Goal: Book appointment/travel/reservation

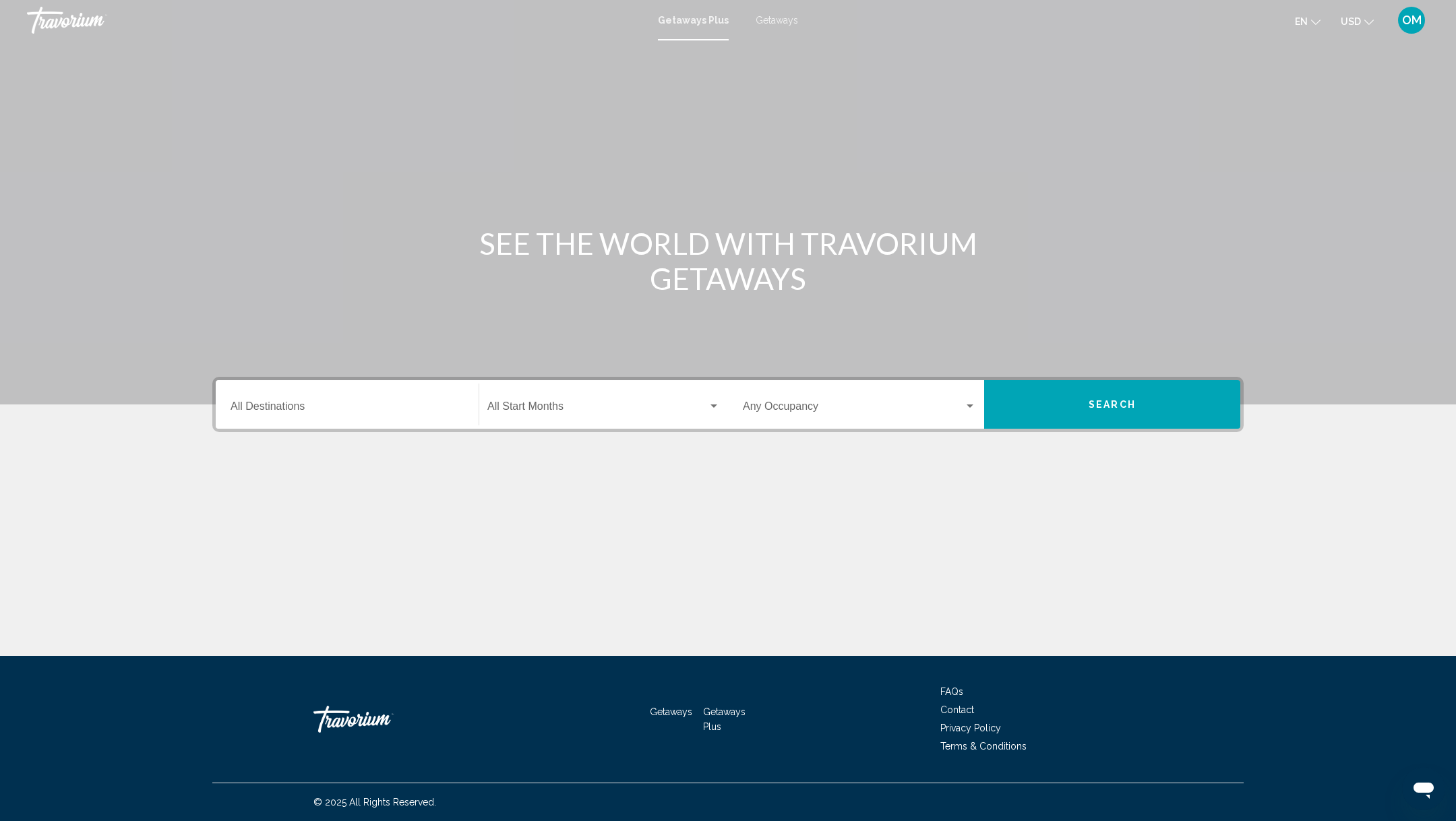
click at [773, 17] on span "Getaways" at bounding box center [777, 20] width 42 height 11
click at [365, 409] on input "Destination All Destinations" at bounding box center [347, 409] width 233 height 12
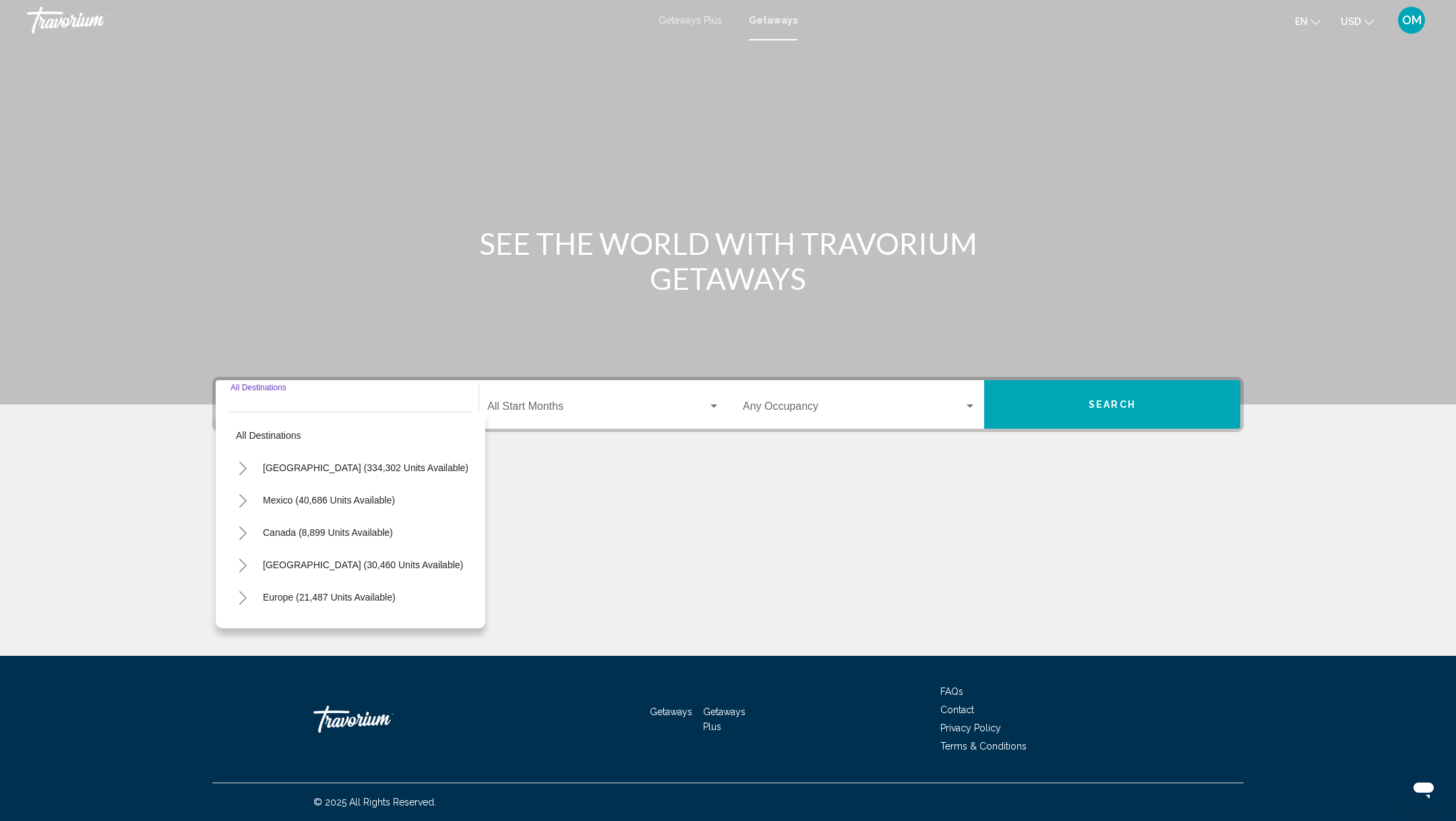
click at [243, 467] on icon "Toggle United States (334,302 units available)" at bounding box center [243, 468] width 10 height 14
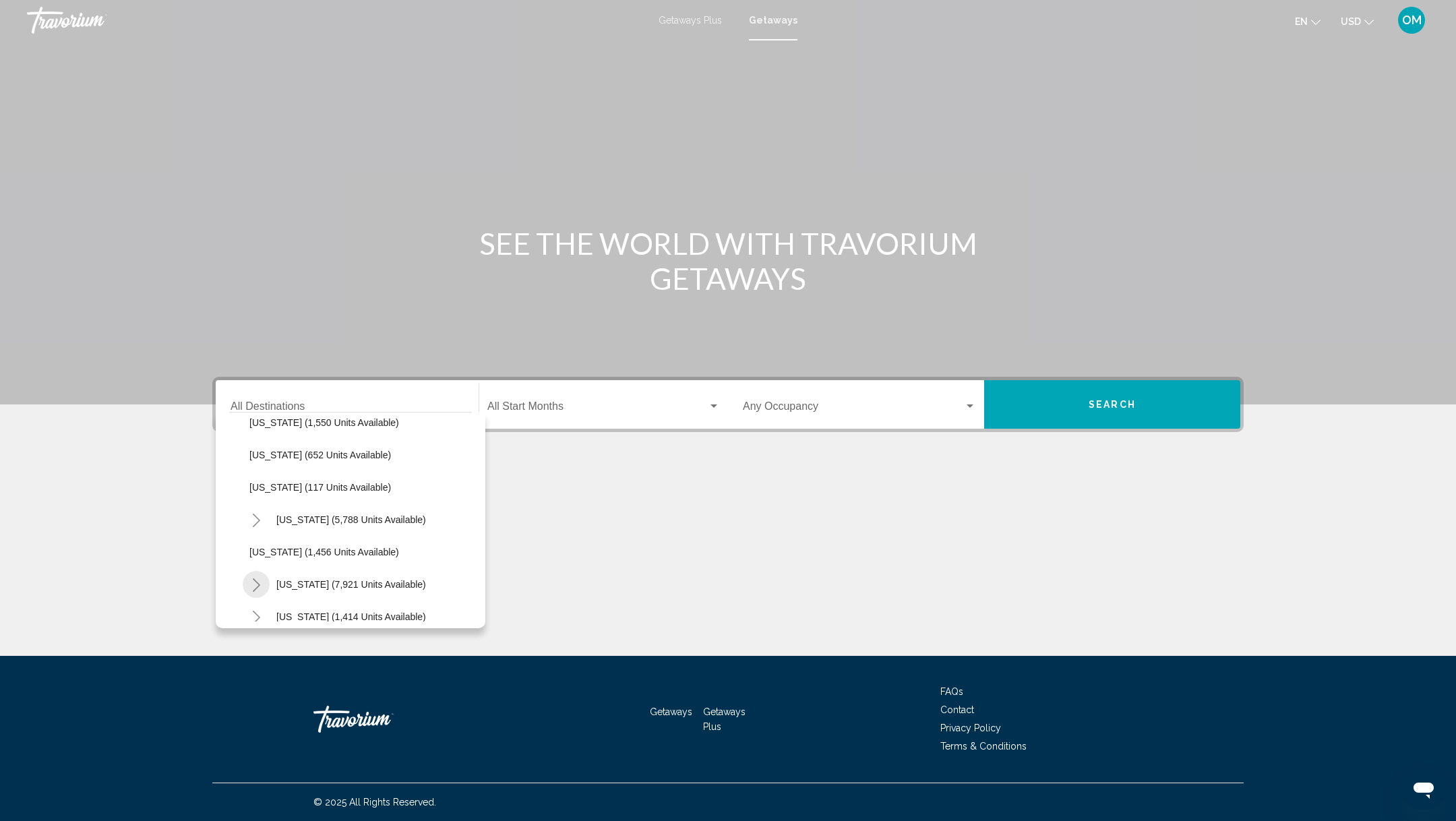
click at [251, 585] on icon "Toggle Nevada (7,921 units available)" at bounding box center [256, 585] width 10 height 14
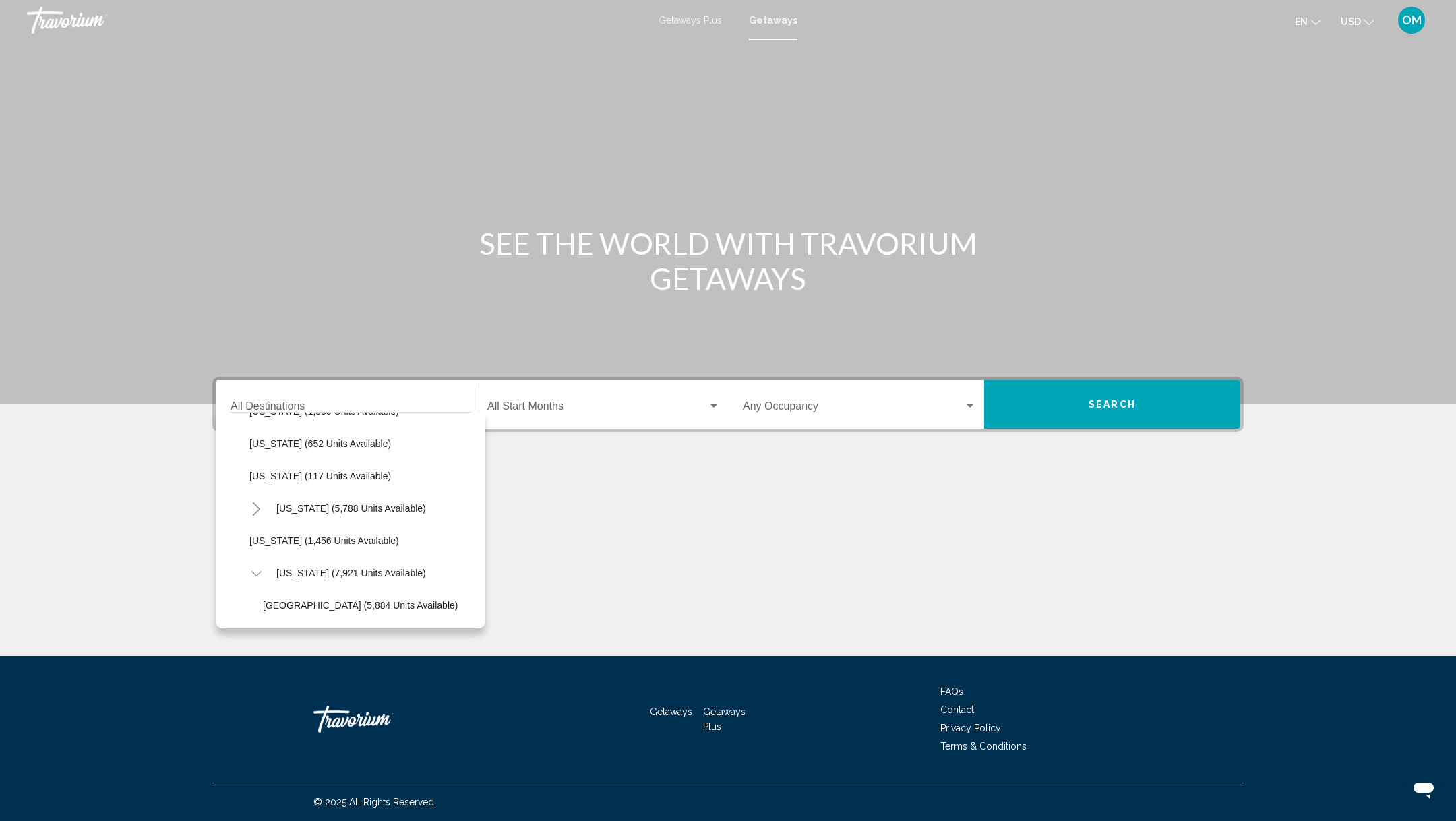
scroll to position [710, 0]
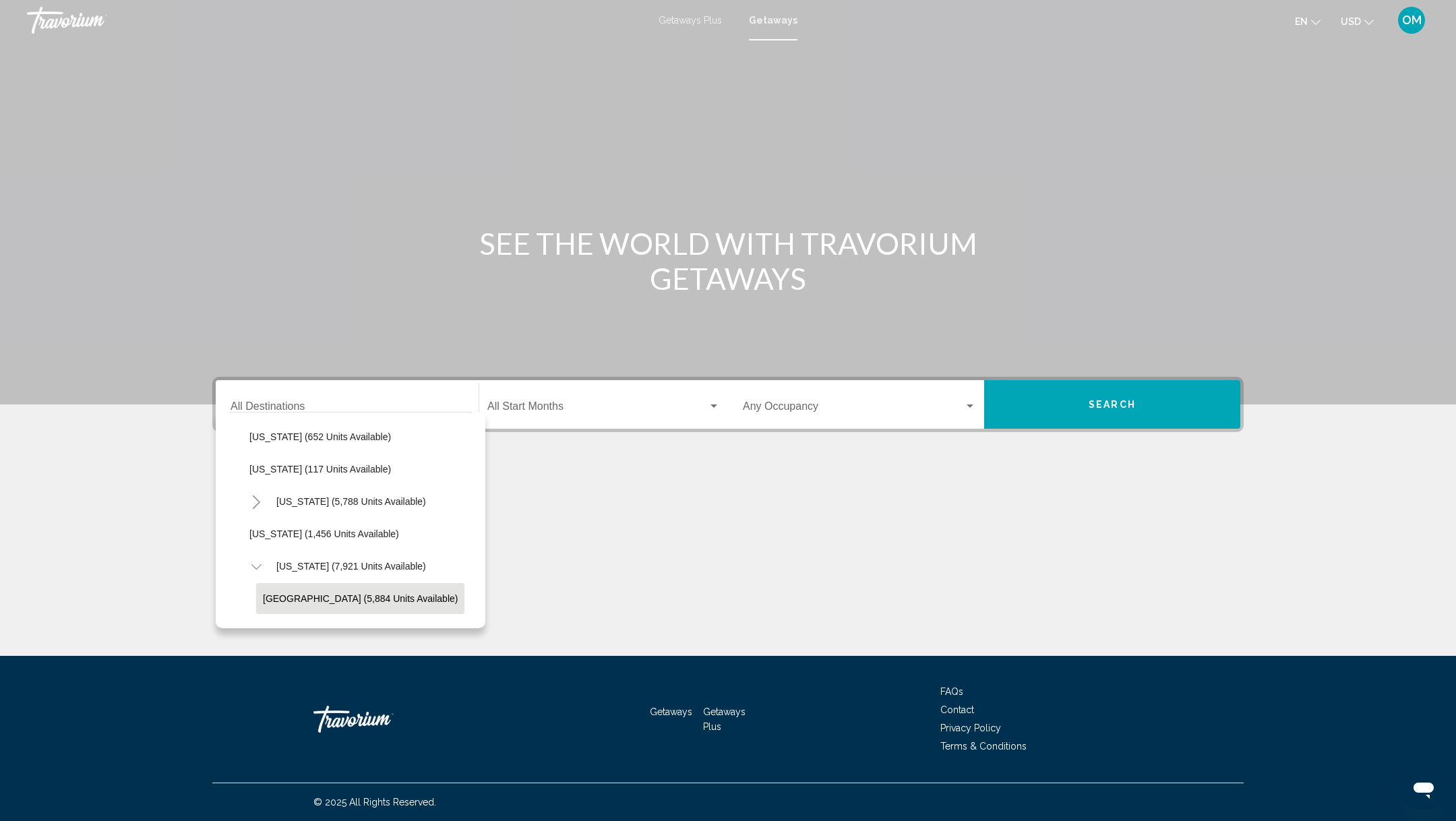
click at [276, 595] on span "[GEOGRAPHIC_DATA] (5,884 units available)" at bounding box center [360, 598] width 195 height 11
type input "**********"
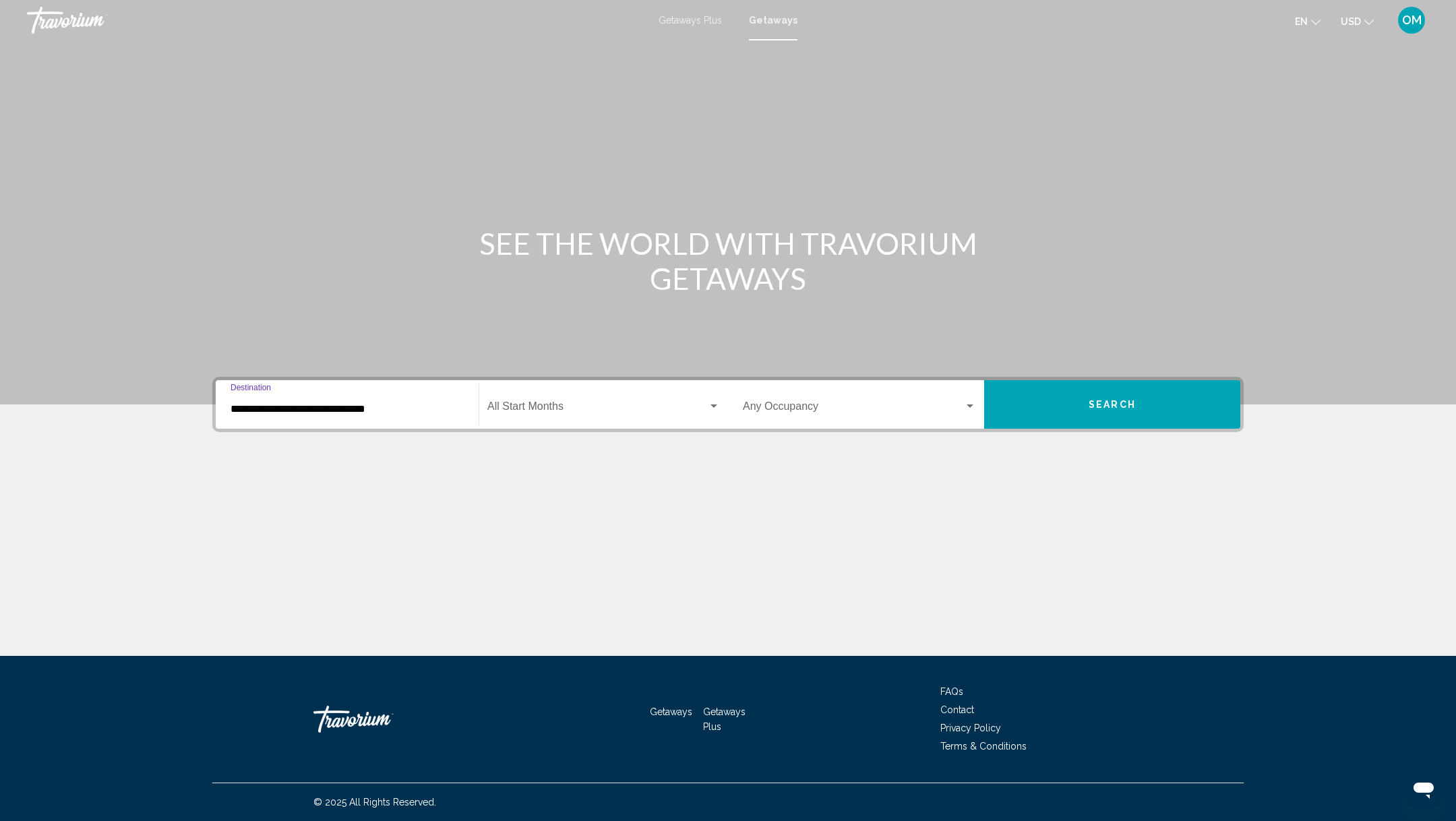
click at [599, 385] on div "Start Month All Start Months" at bounding box center [604, 404] width 233 height 42
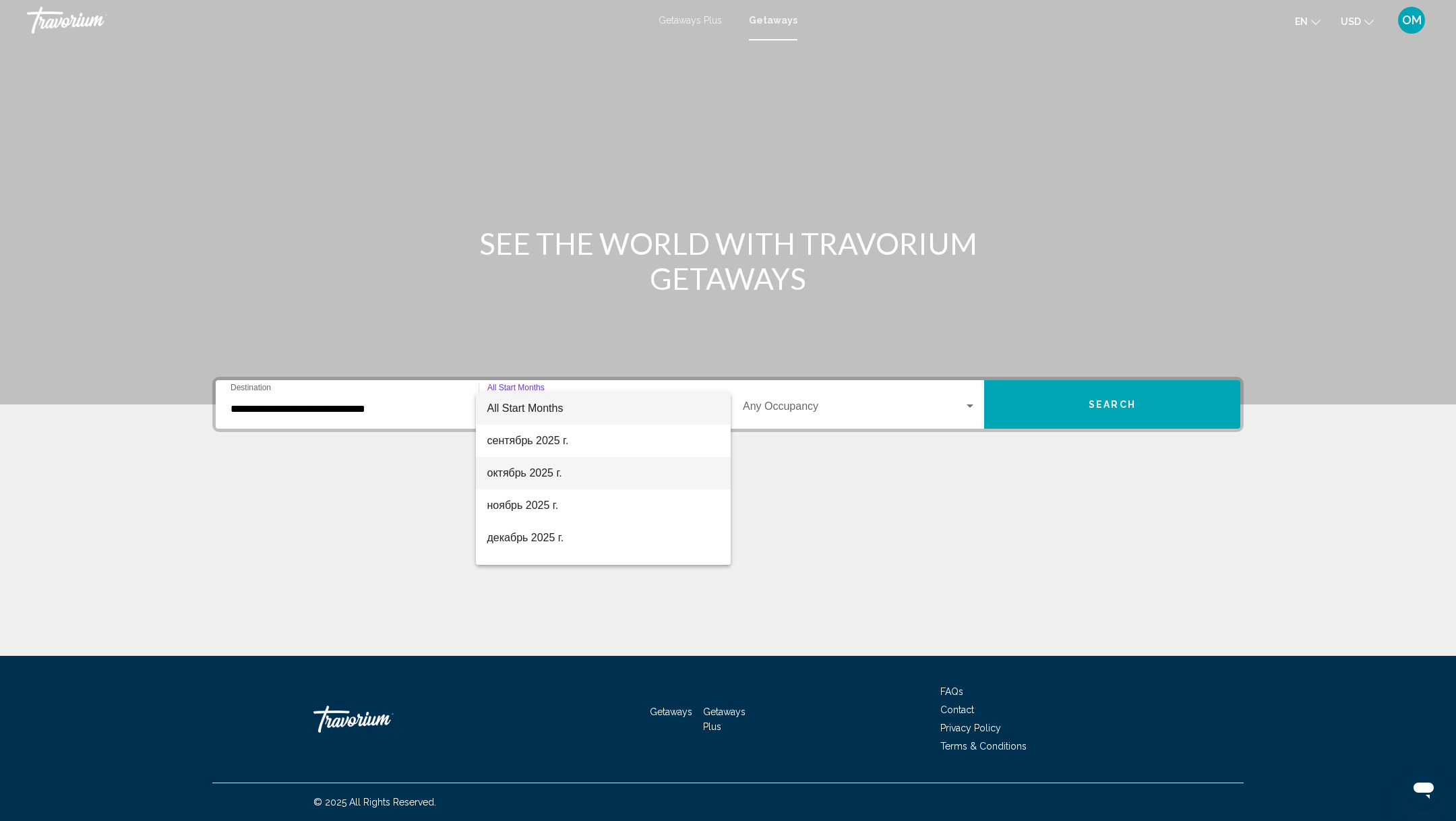
click at [559, 470] on span "октябрь 2025 г." at bounding box center [603, 473] width 233 height 32
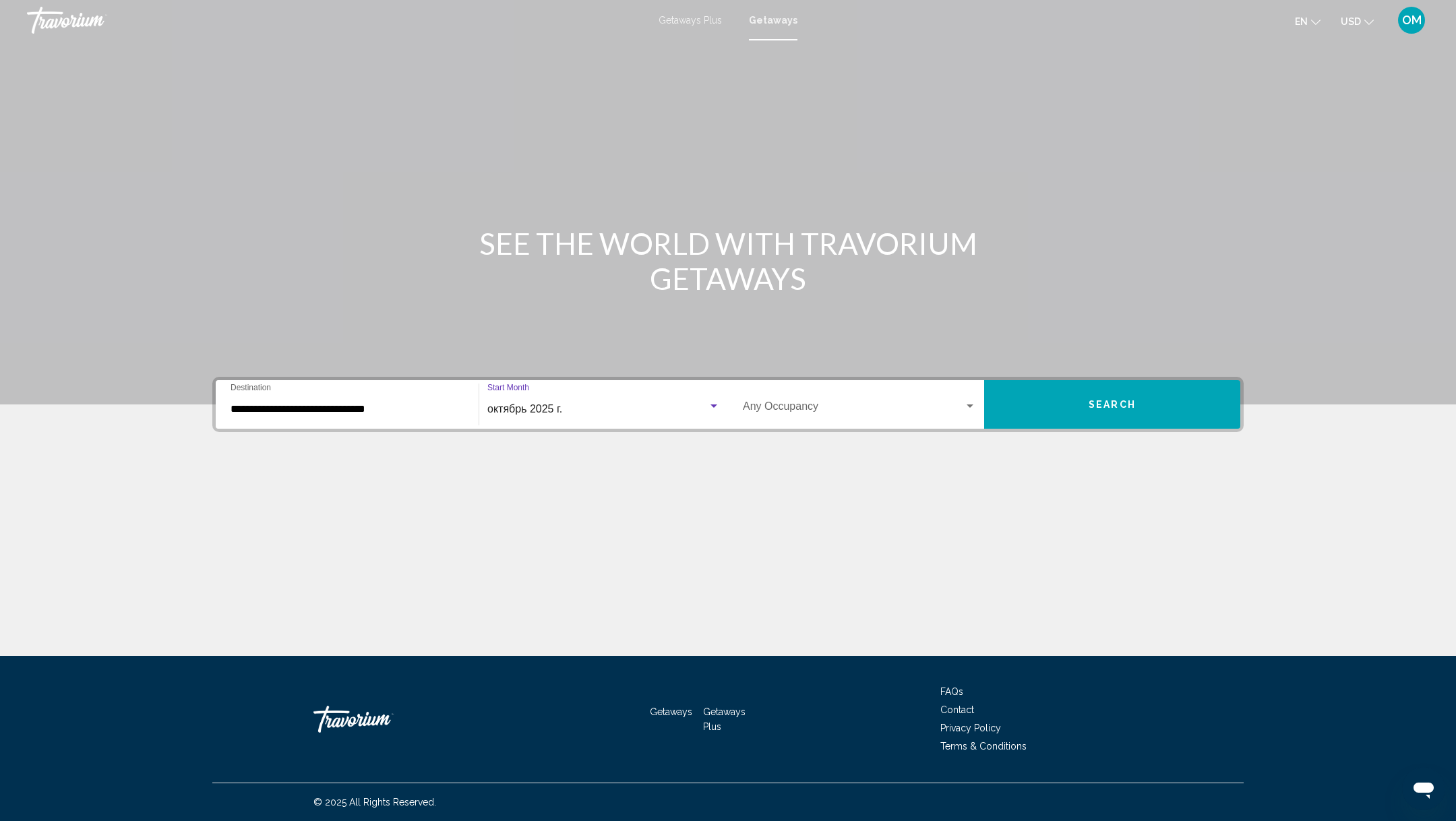
click at [780, 398] on div "Occupancy Any Occupancy" at bounding box center [859, 404] width 233 height 42
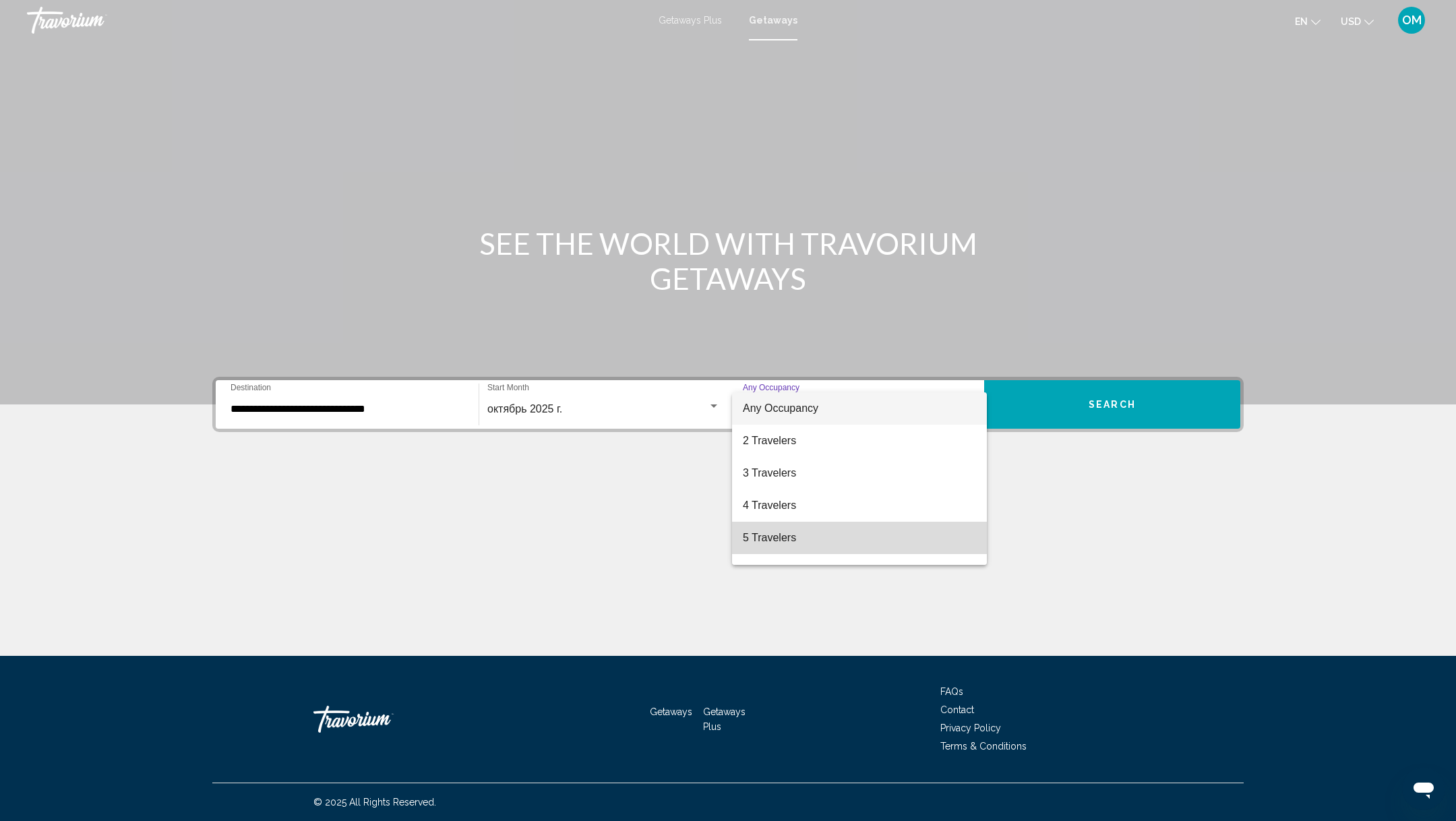
click at [782, 533] on span "5 Travelers" at bounding box center [859, 538] width 233 height 32
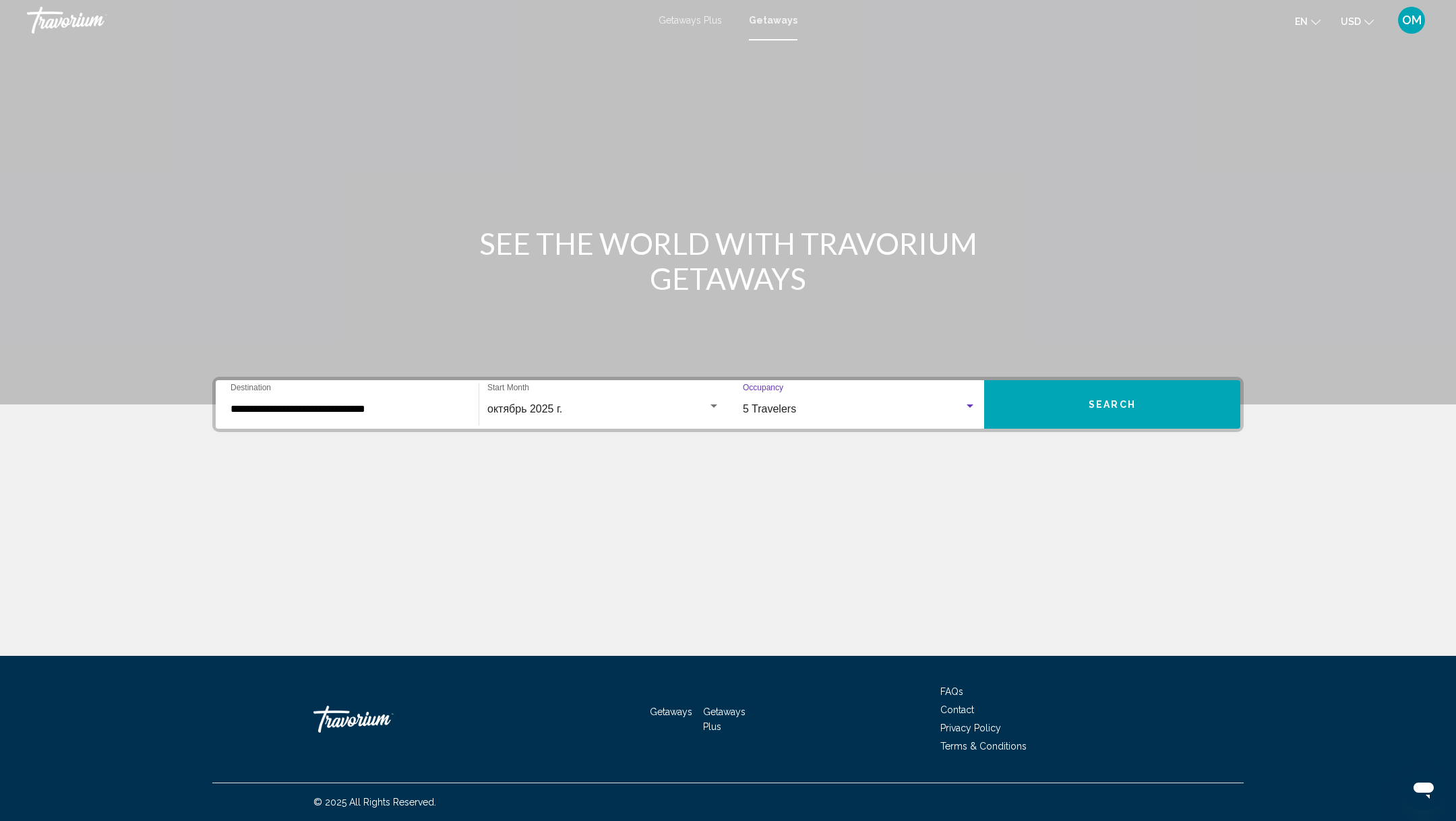
click at [1099, 390] on button "Search" at bounding box center [1112, 405] width 256 height 49
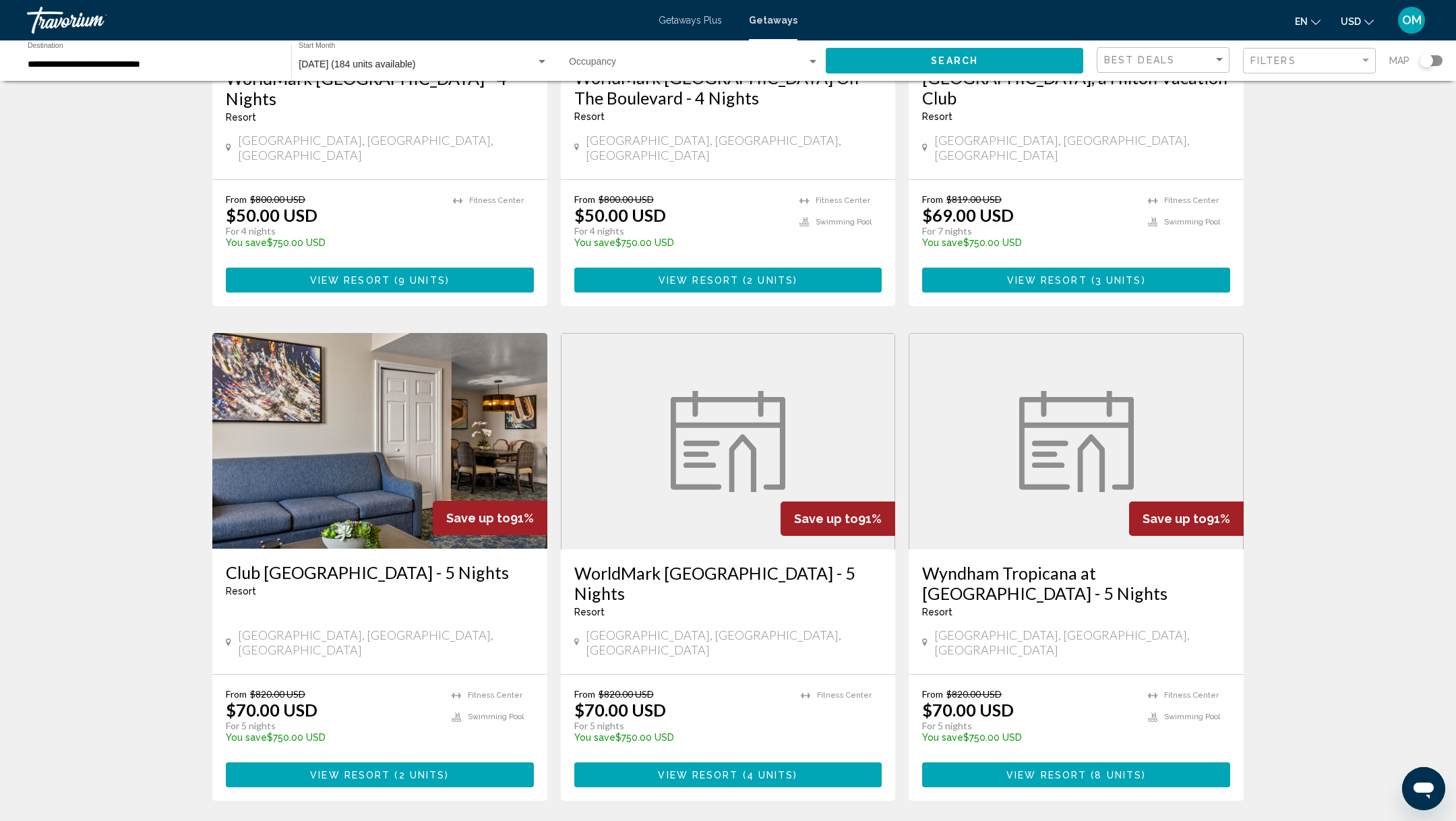
scroll to position [1437, 0]
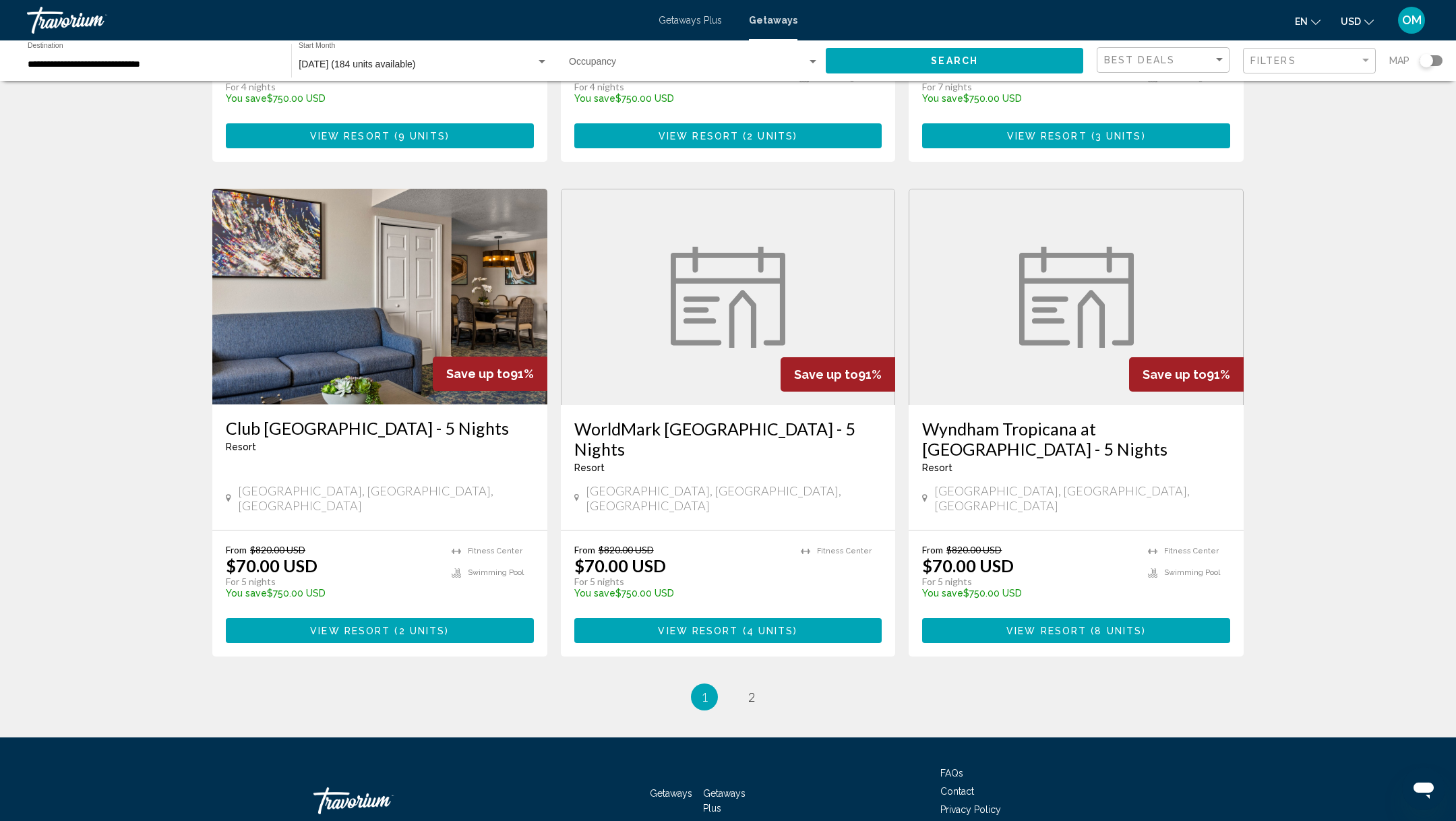
click at [419, 625] on span "2 units" at bounding box center [422, 630] width 47 height 11
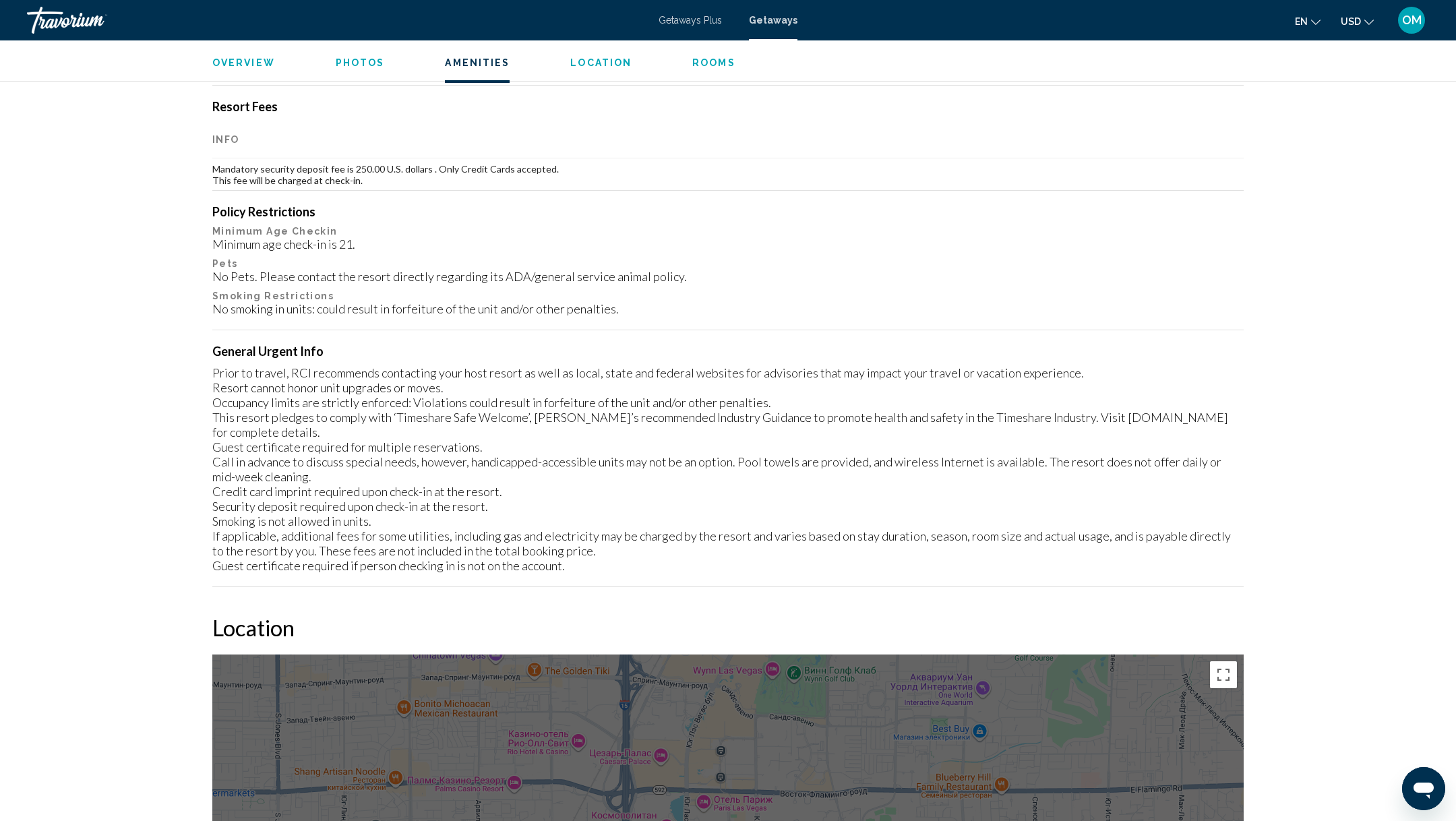
scroll to position [2299, 0]
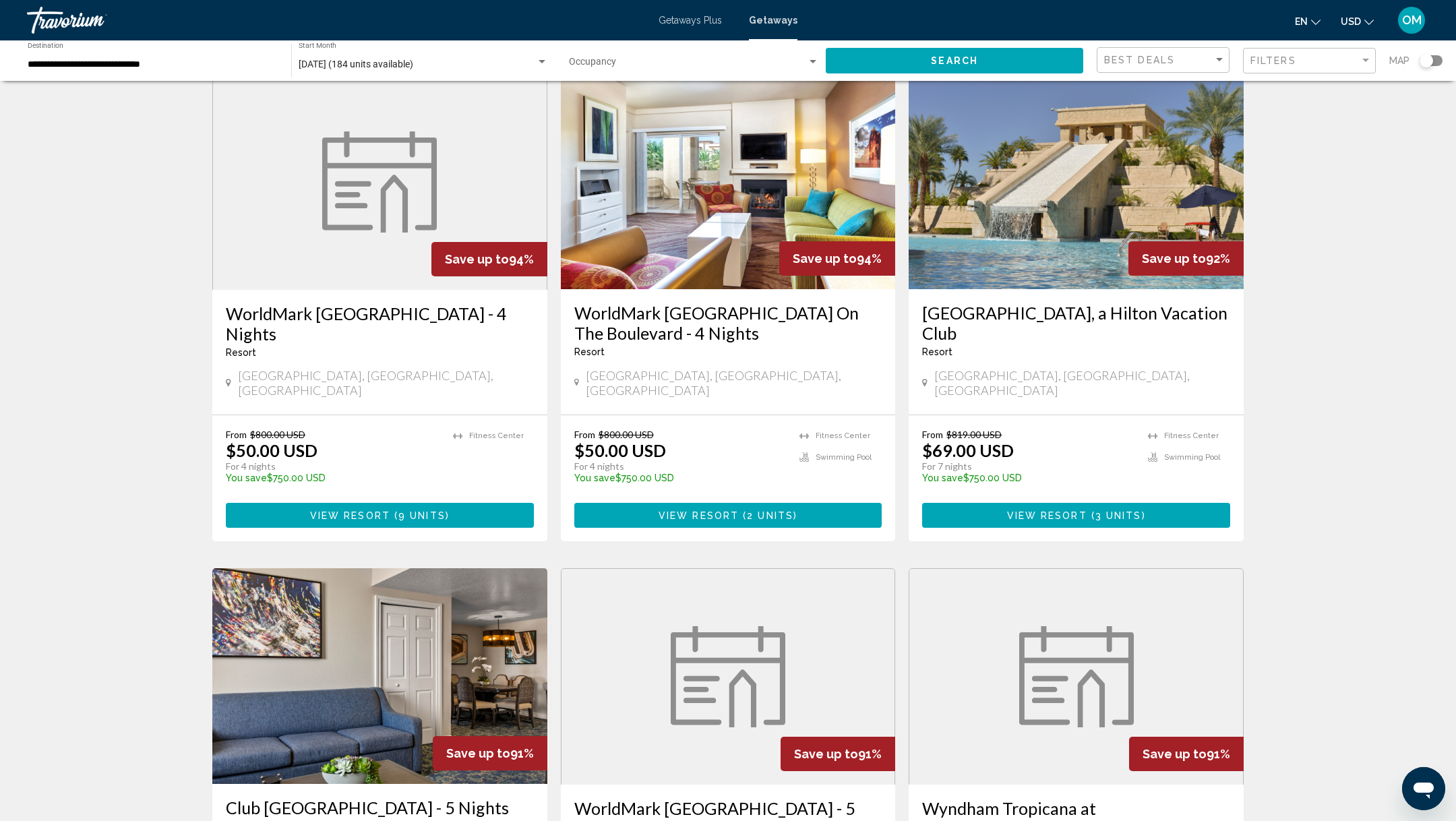
scroll to position [1458, 0]
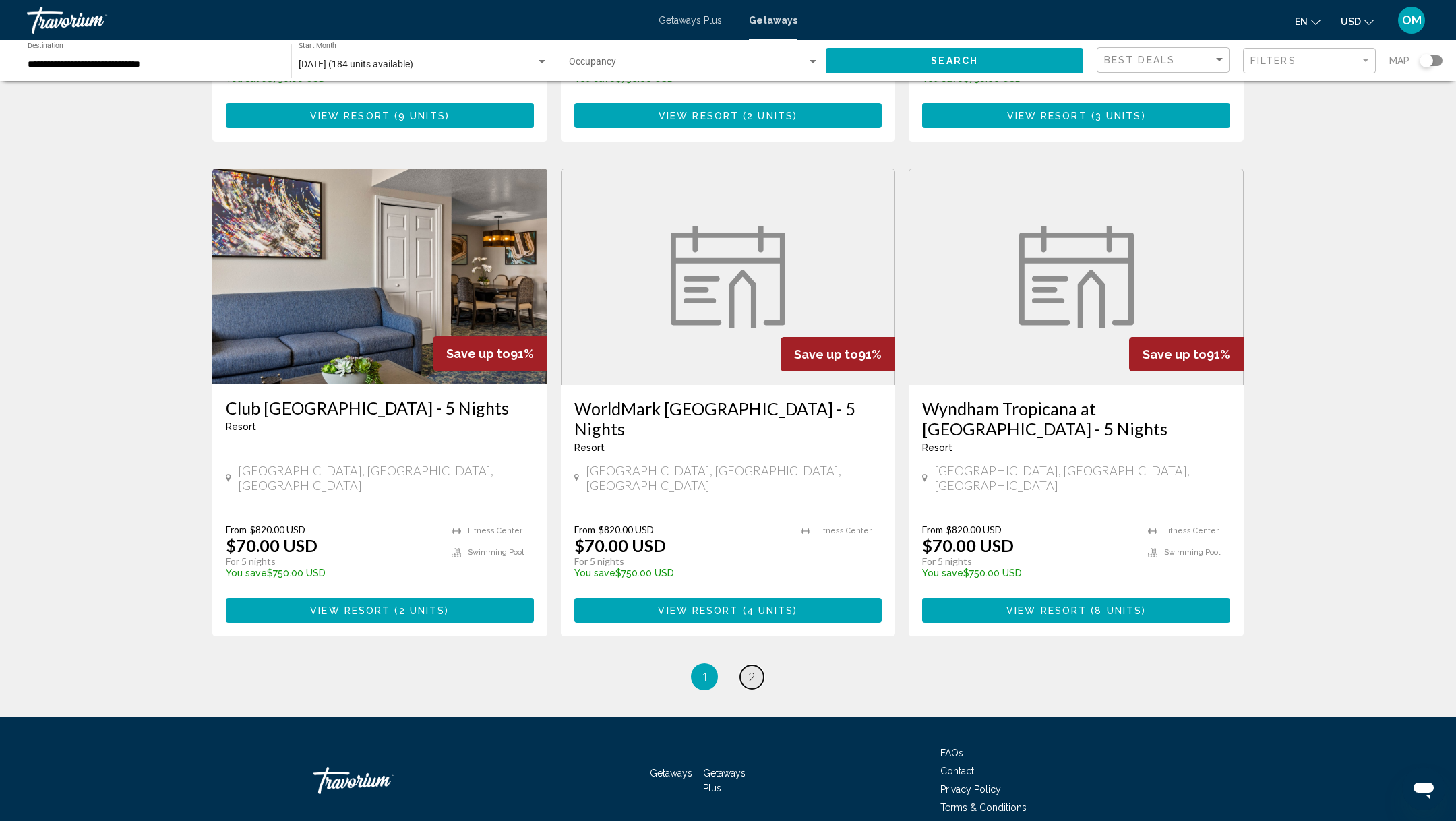
click at [752, 670] on span "2" at bounding box center [751, 677] width 6 height 15
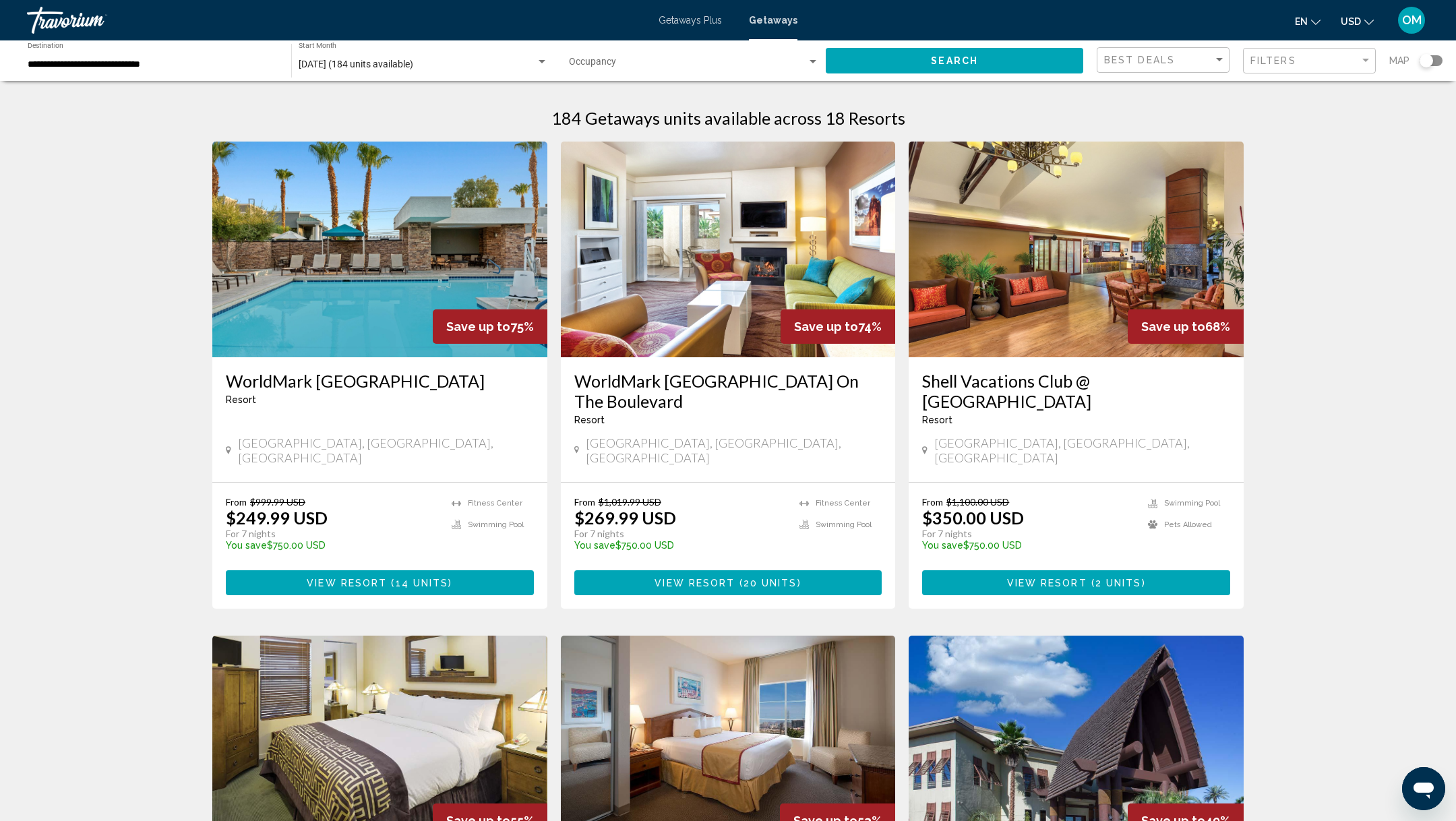
click at [453, 60] on div "[DATE] (184 units available)" at bounding box center [417, 65] width 238 height 11
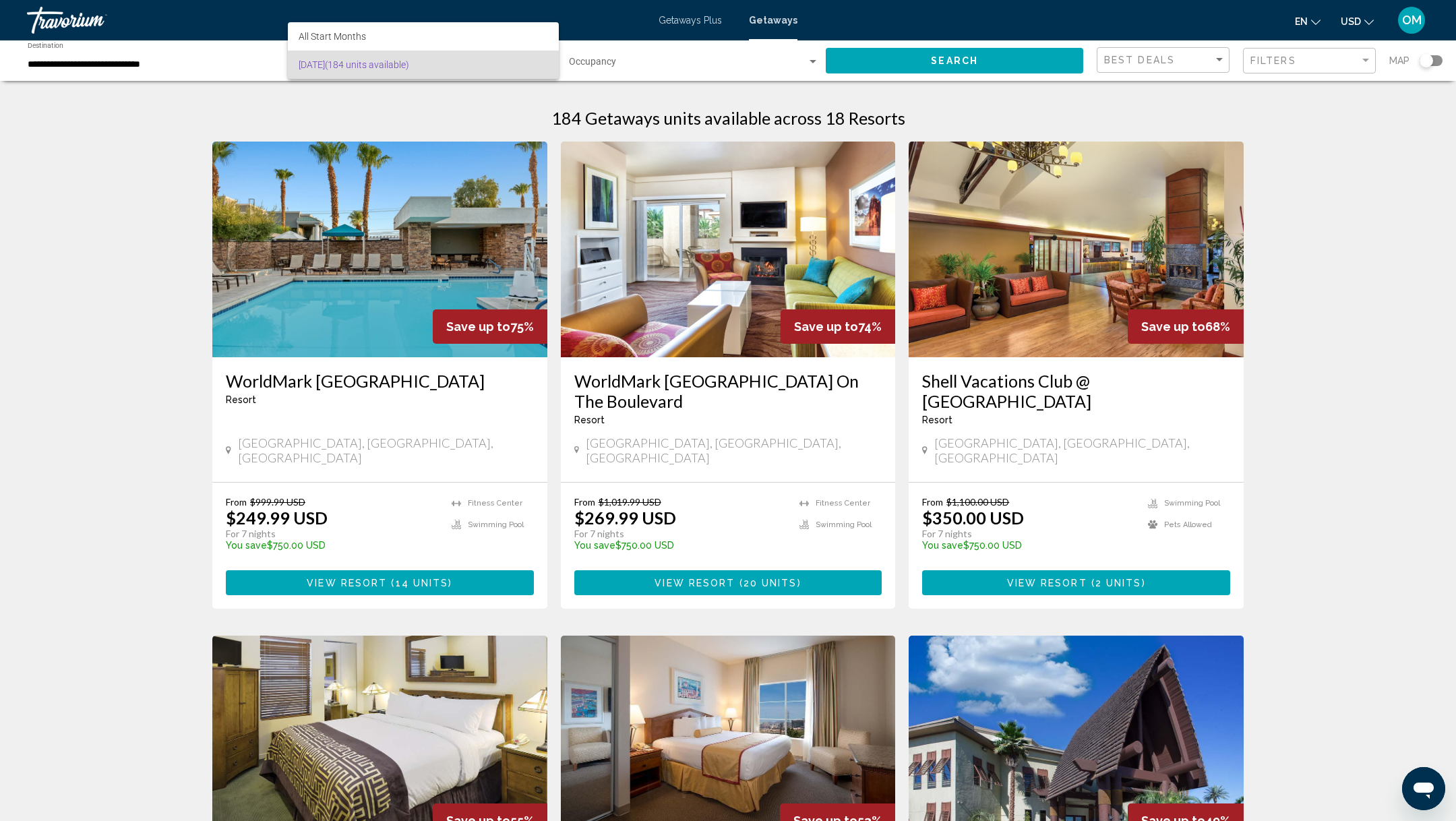
click at [412, 125] on div at bounding box center [728, 411] width 1456 height 821
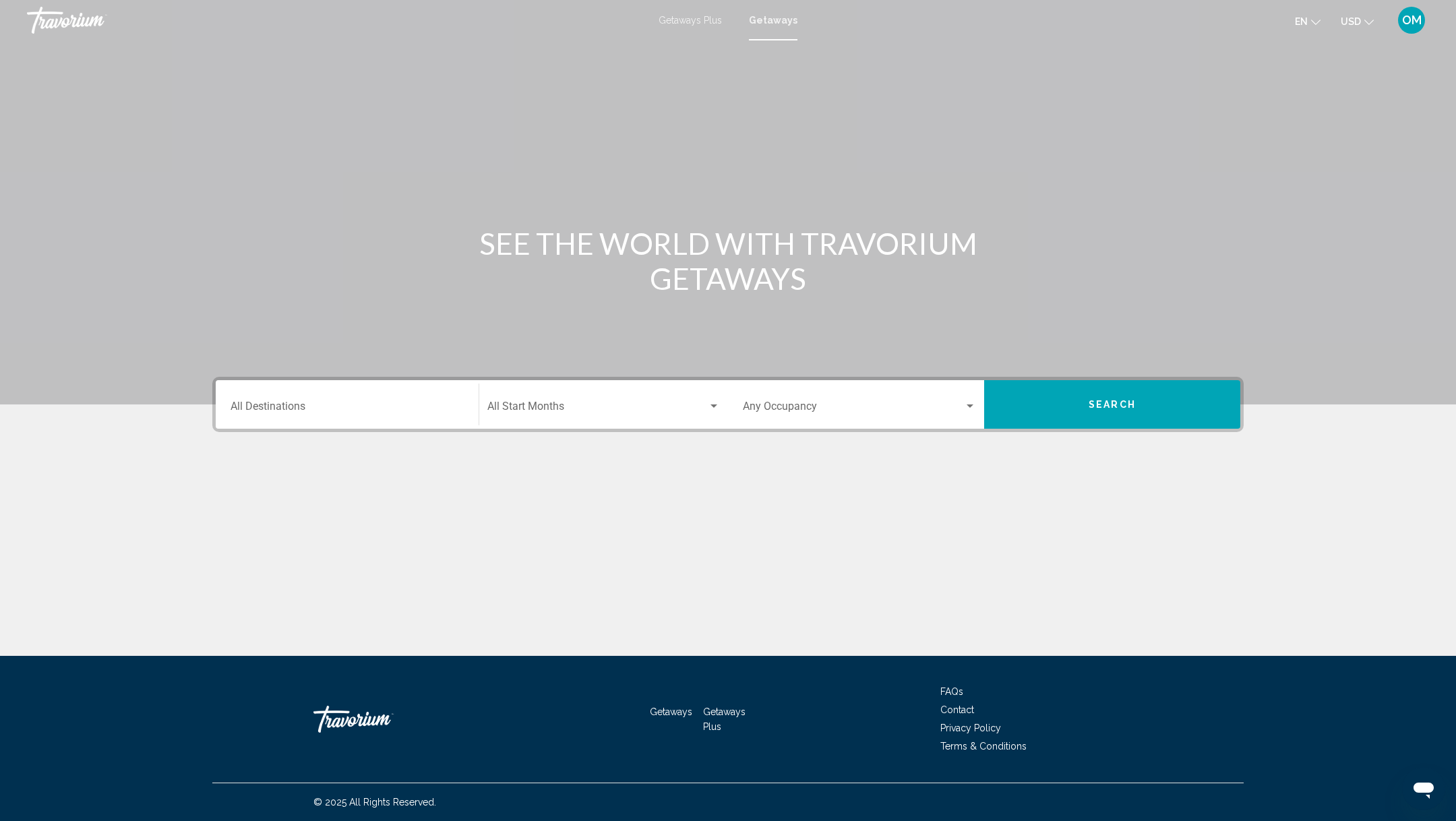
click at [556, 407] on span "Search widget" at bounding box center [597, 409] width 220 height 12
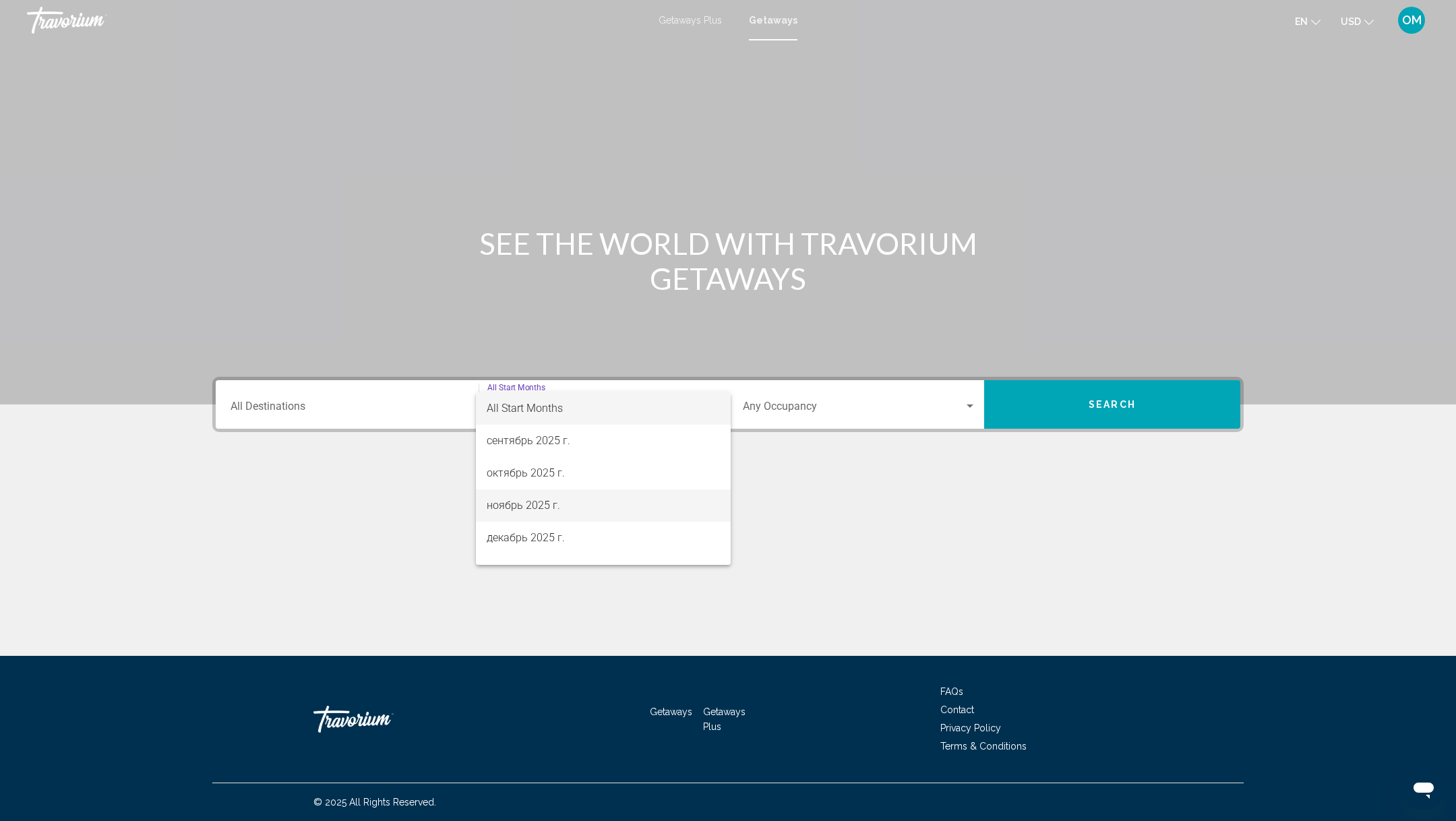
click at [551, 515] on span "ноябрь 2025 г." at bounding box center [603, 505] width 233 height 32
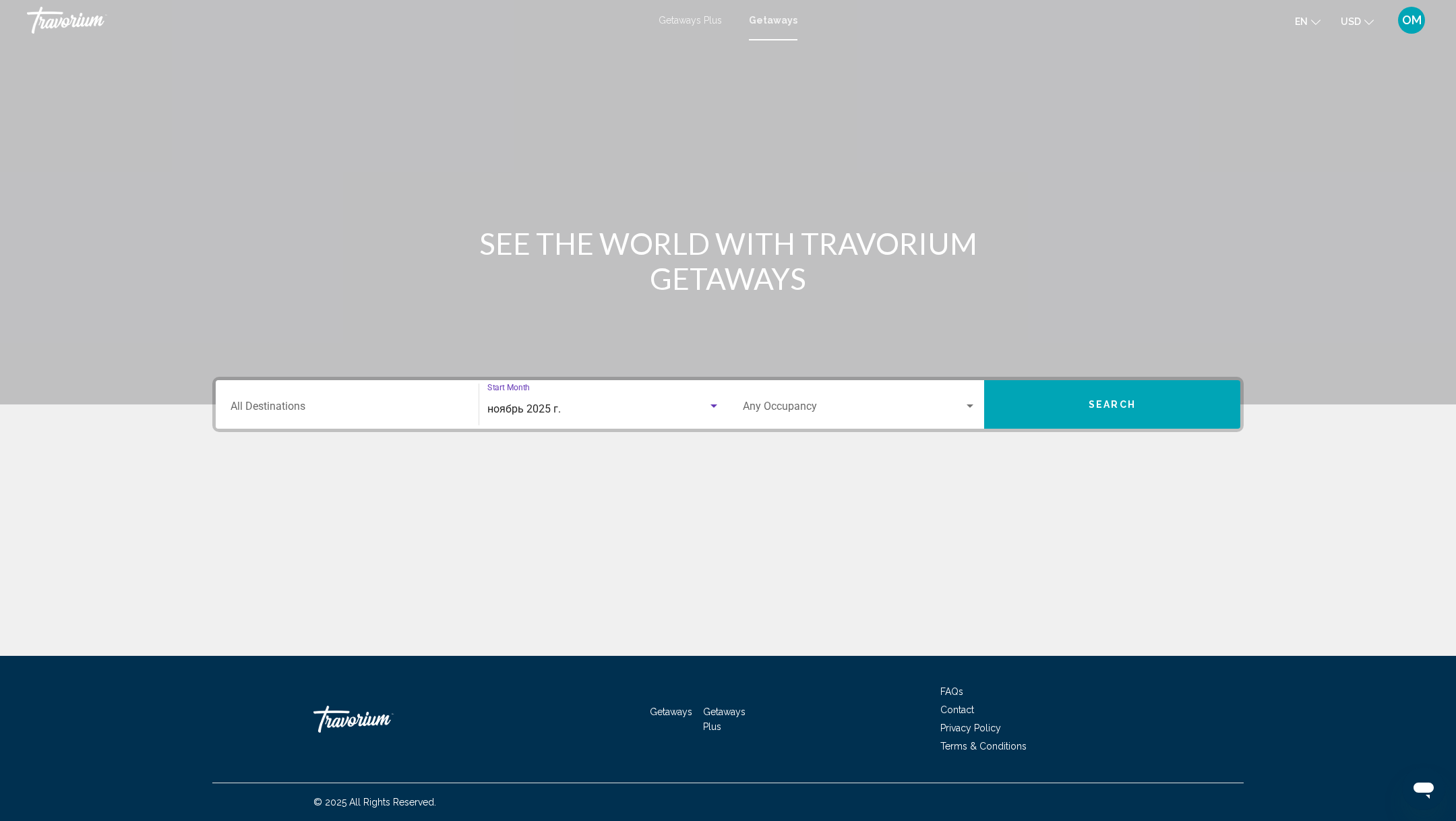
click at [292, 423] on div "Destination All Destinations" at bounding box center [347, 404] width 233 height 42
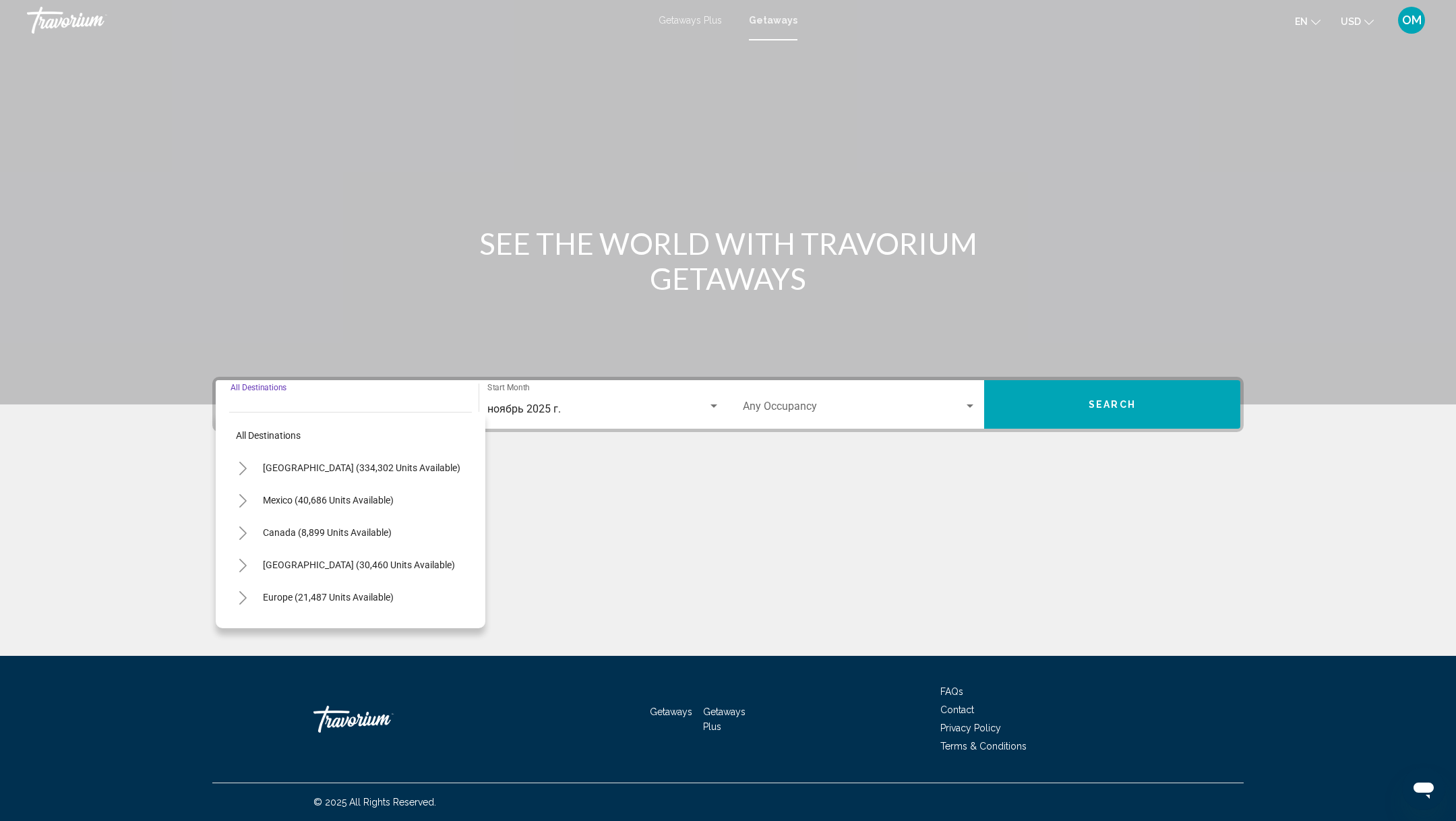
click at [233, 471] on button "Toggle United States (334,302 units available)" at bounding box center [243, 468] width 27 height 27
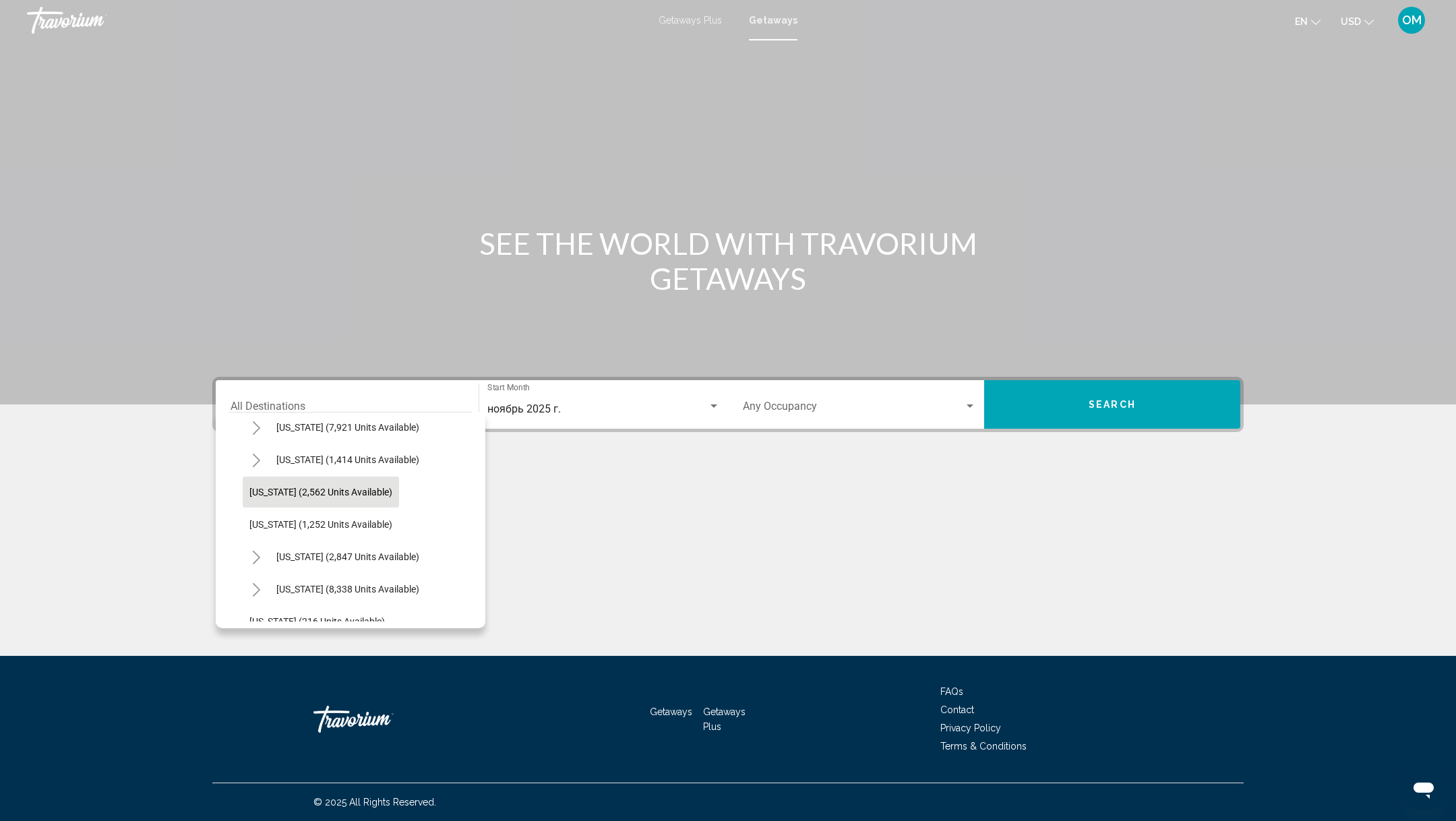
scroll to position [837, 0]
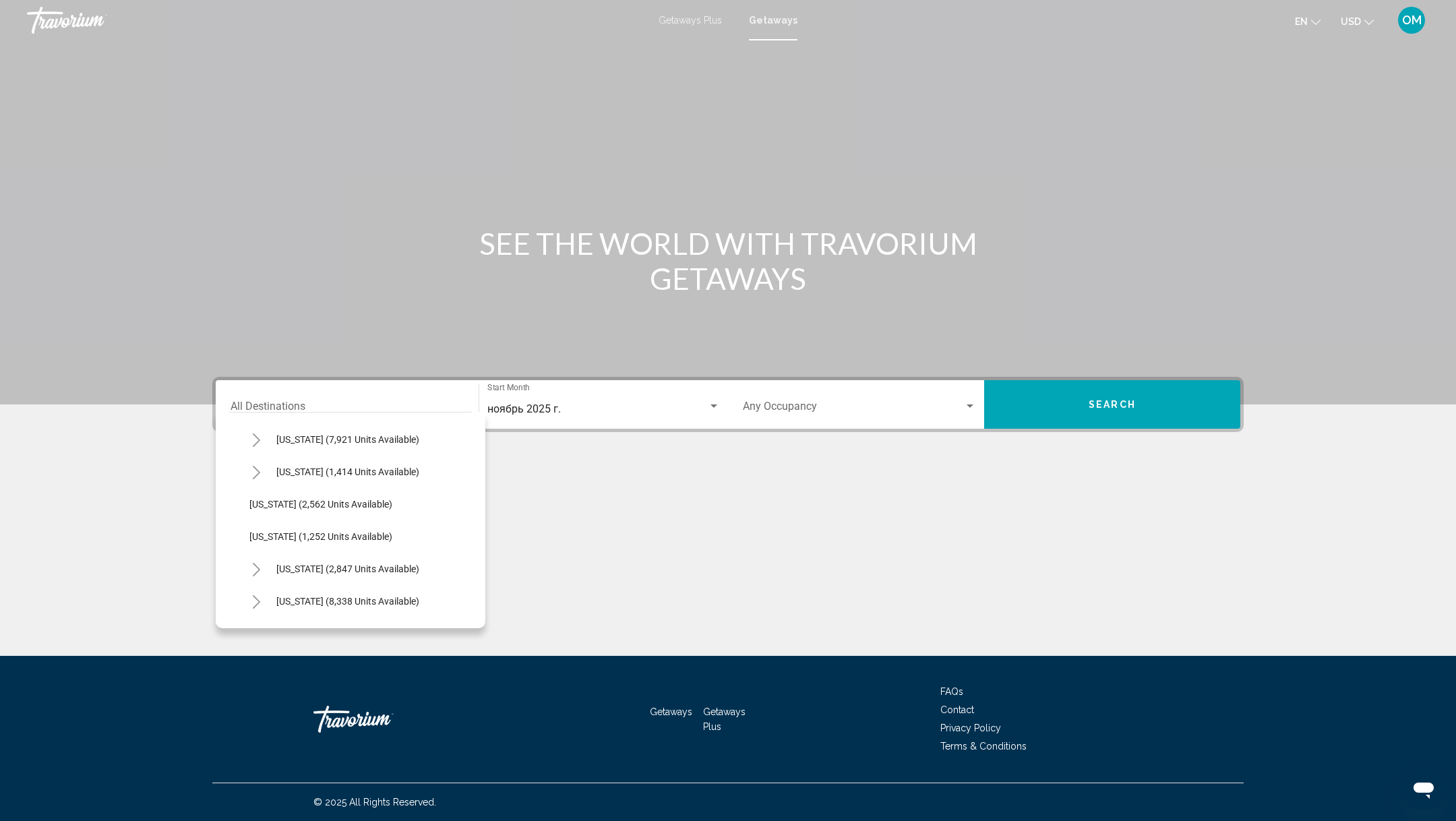
click at [257, 436] on icon "Toggle Nevada (7,921 units available)" at bounding box center [256, 440] width 10 height 14
click at [284, 470] on span "[GEOGRAPHIC_DATA] (5,884 units available)" at bounding box center [356, 472] width 187 height 11
type input "**********"
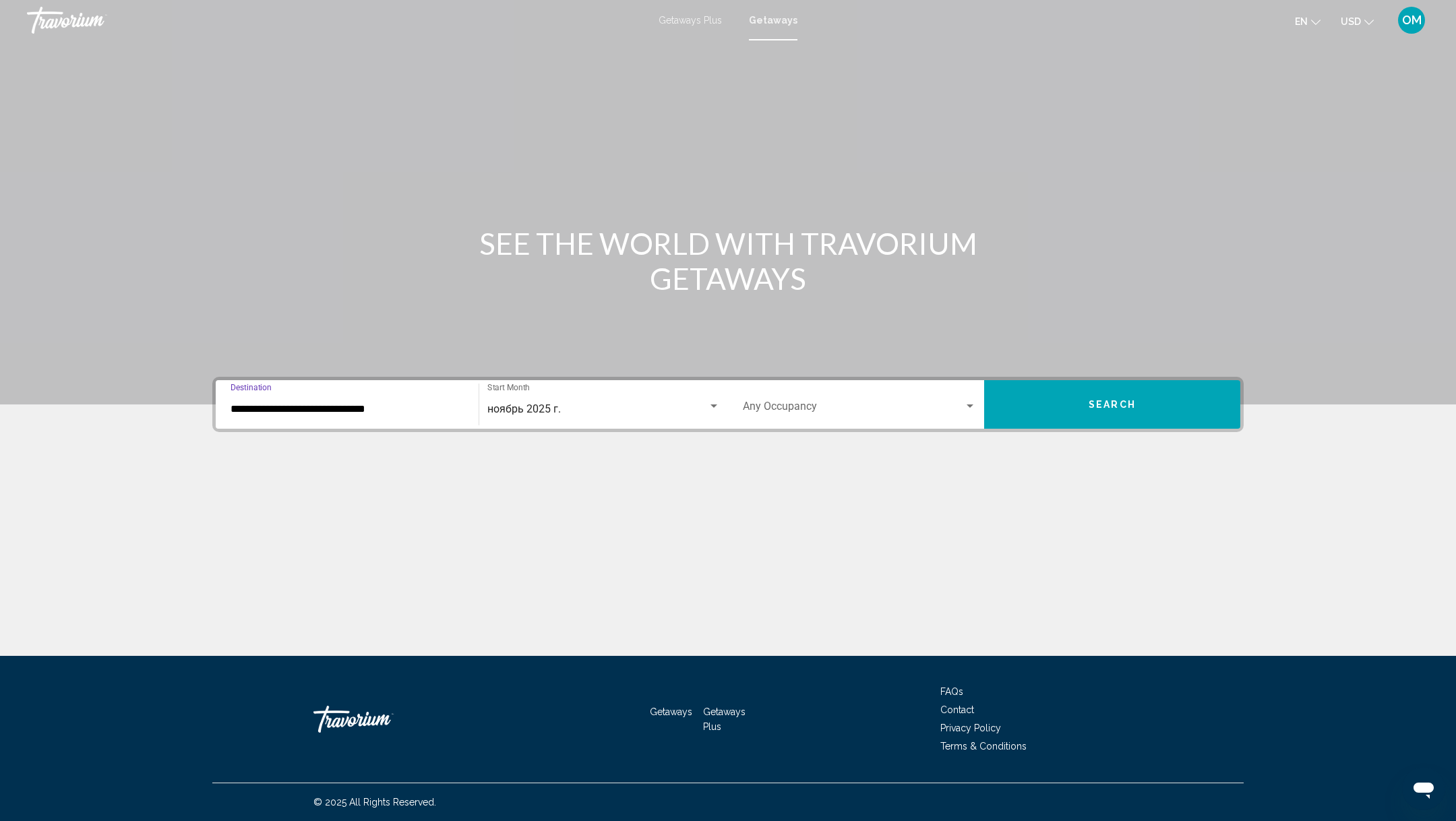
click at [817, 404] on span "Search widget" at bounding box center [854, 409] width 221 height 12
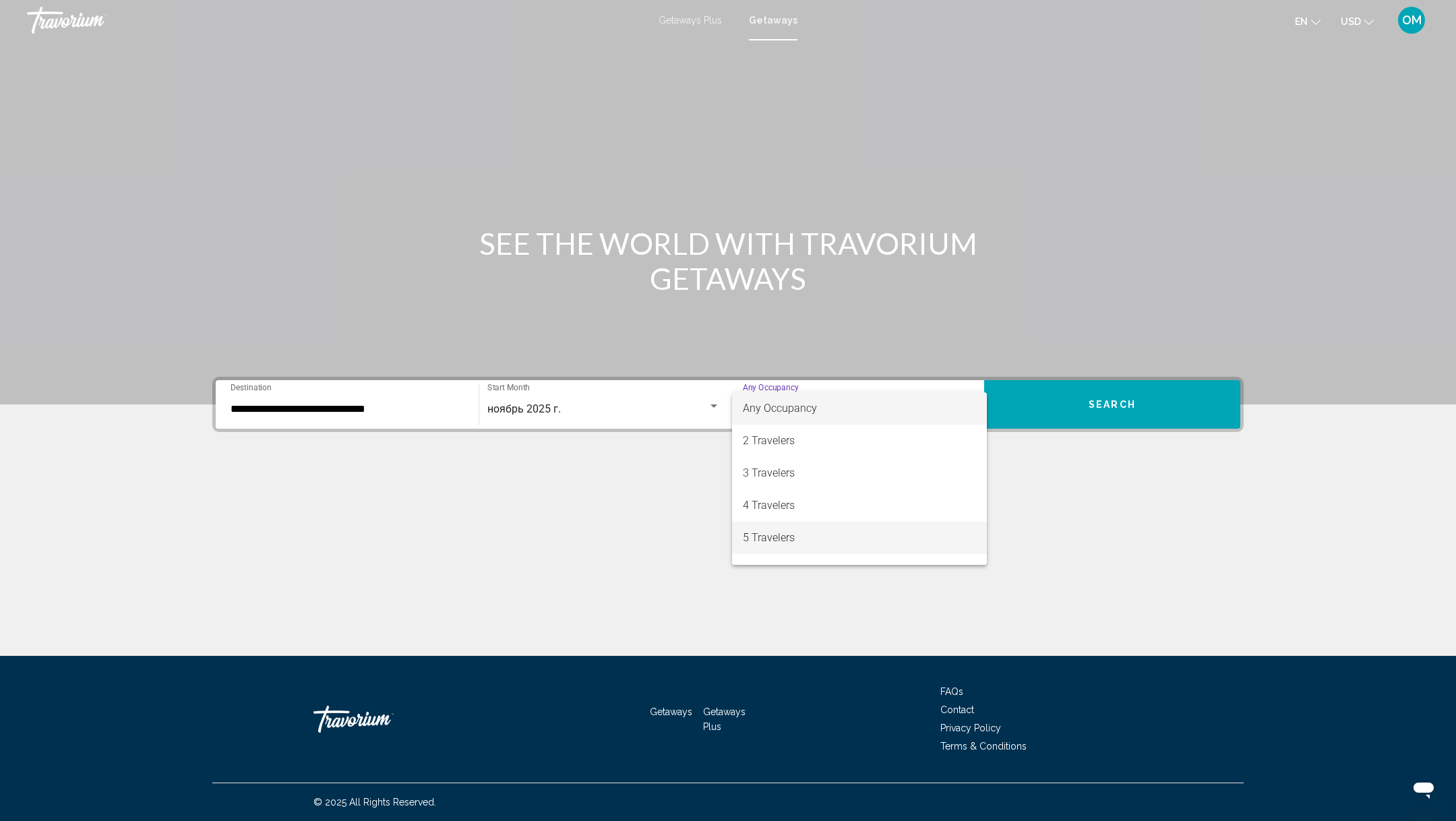
click at [770, 530] on span "5 Travelers" at bounding box center [859, 538] width 233 height 32
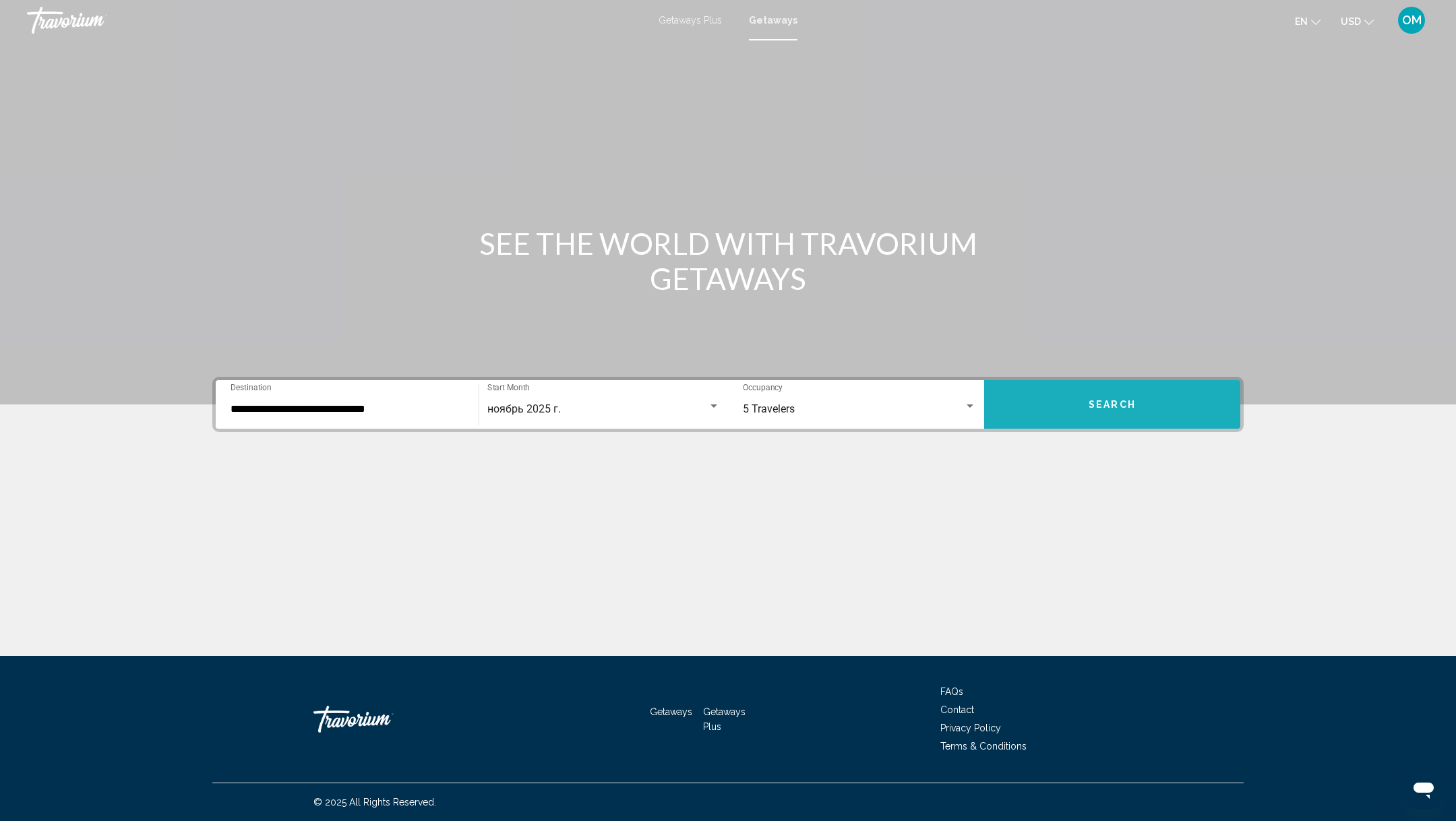
click at [1114, 393] on button "Search" at bounding box center [1112, 405] width 256 height 49
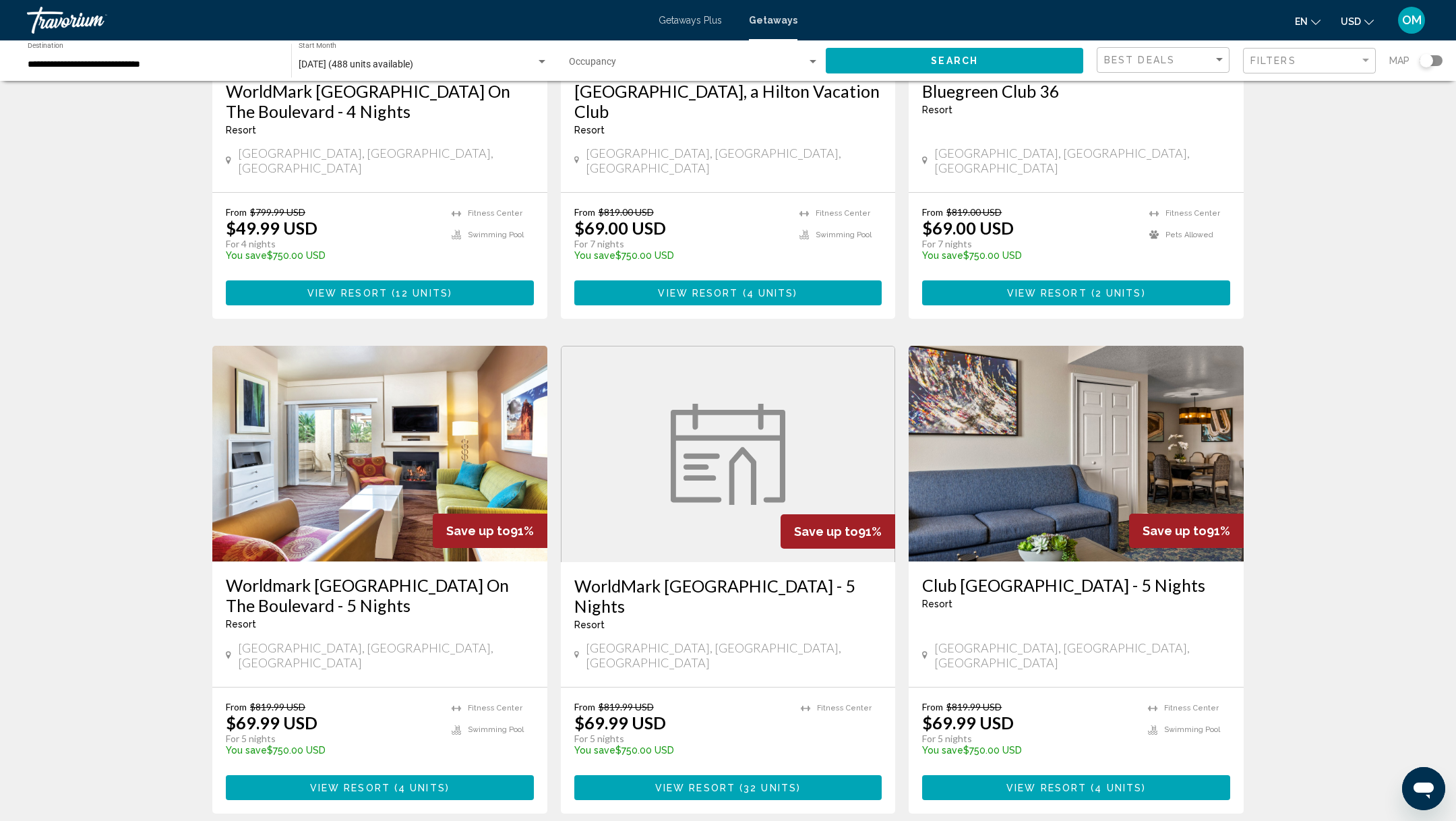
scroll to position [1364, 0]
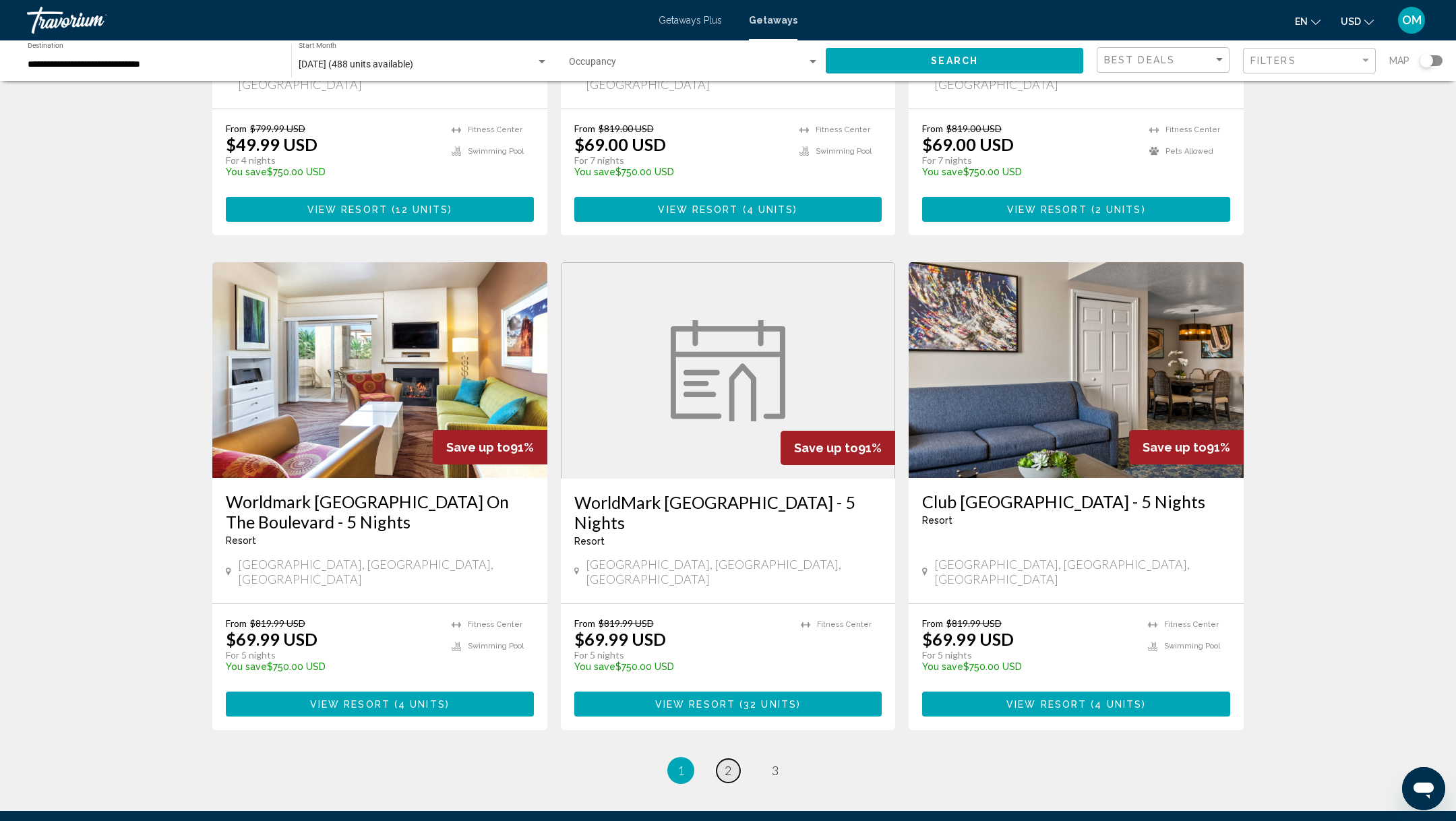
click at [729, 763] on span "2" at bounding box center [728, 770] width 6 height 15
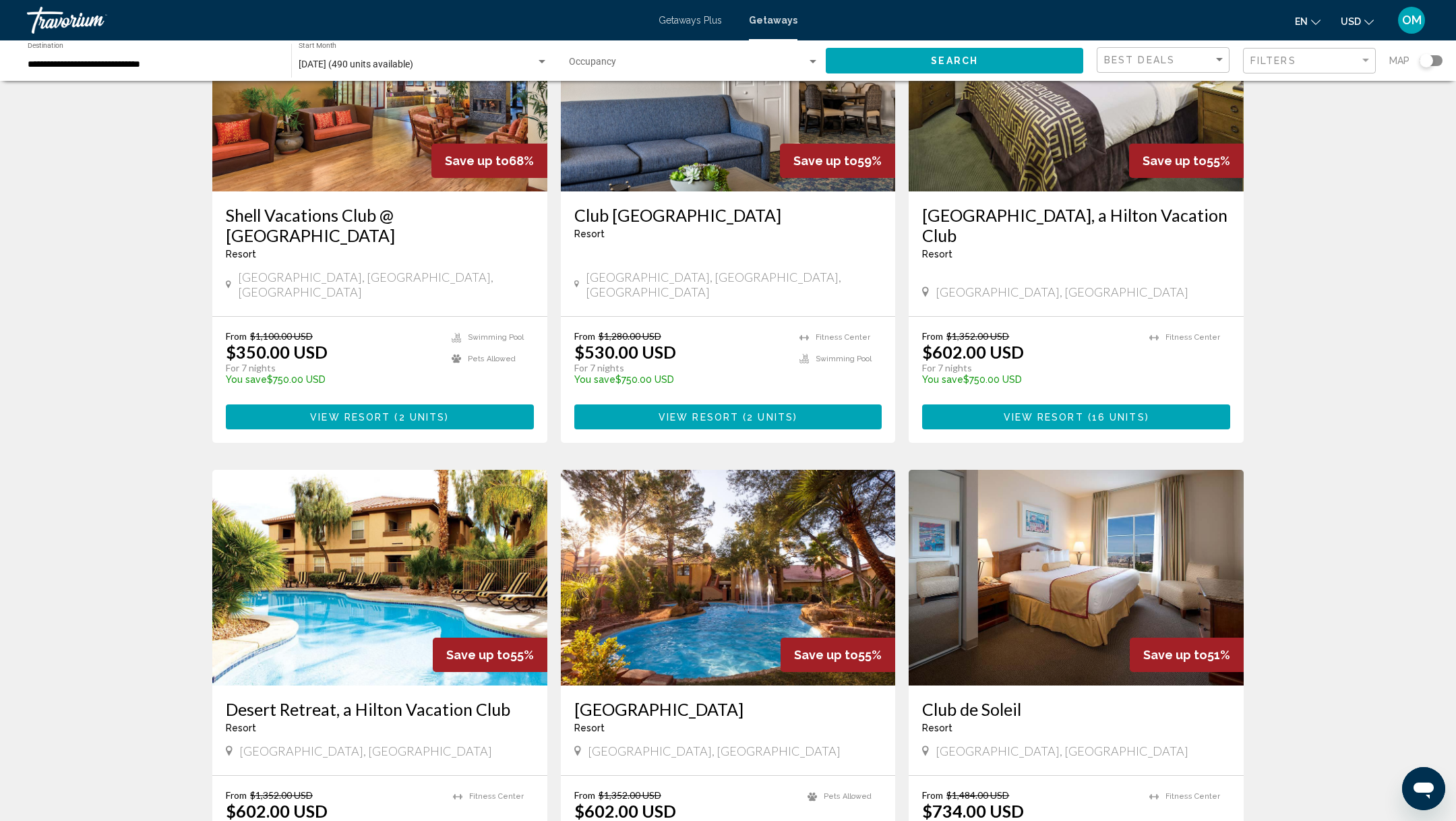
scroll to position [1361, 0]
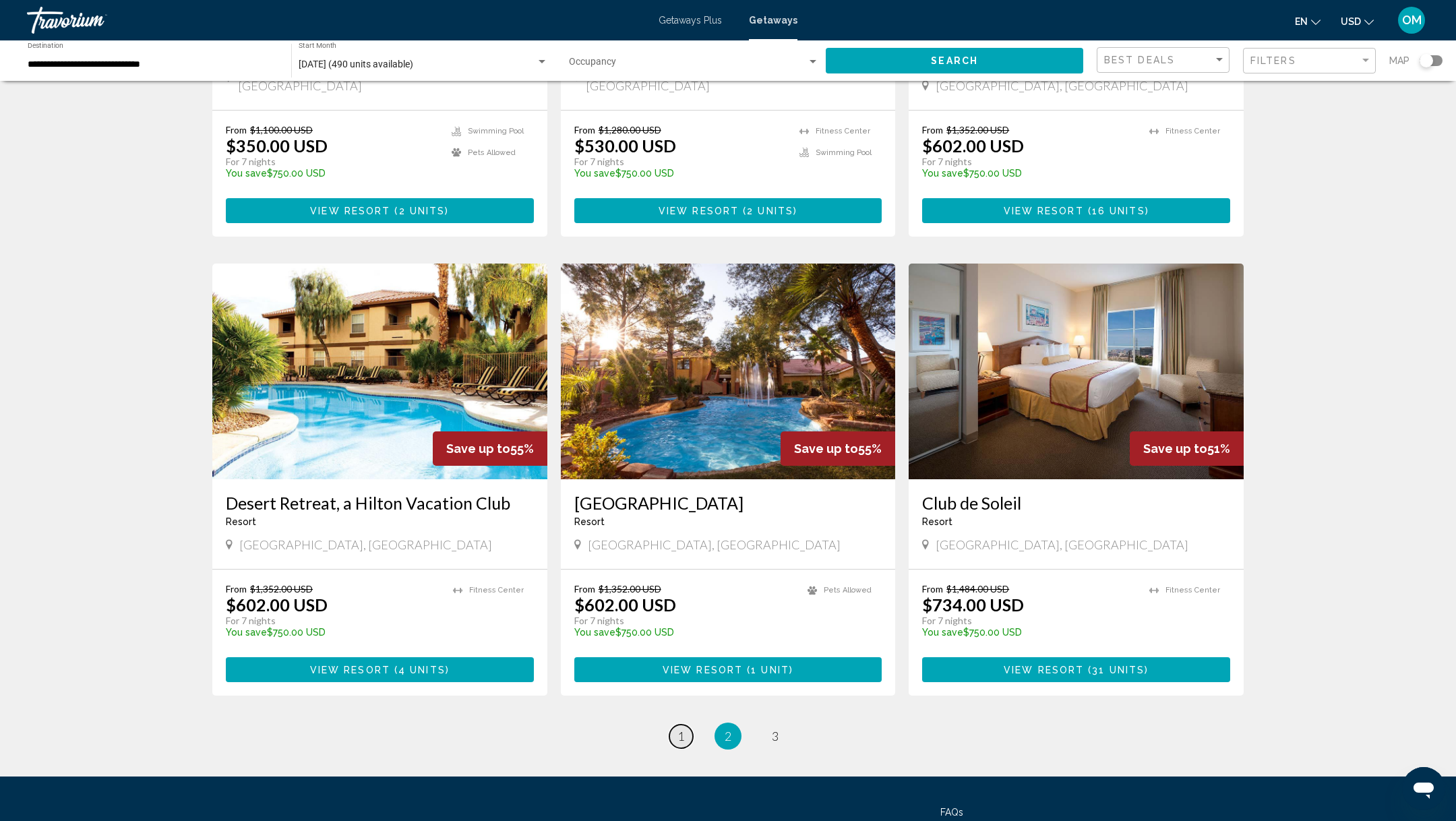
click at [681, 728] on span "1" at bounding box center [681, 736] width 6 height 15
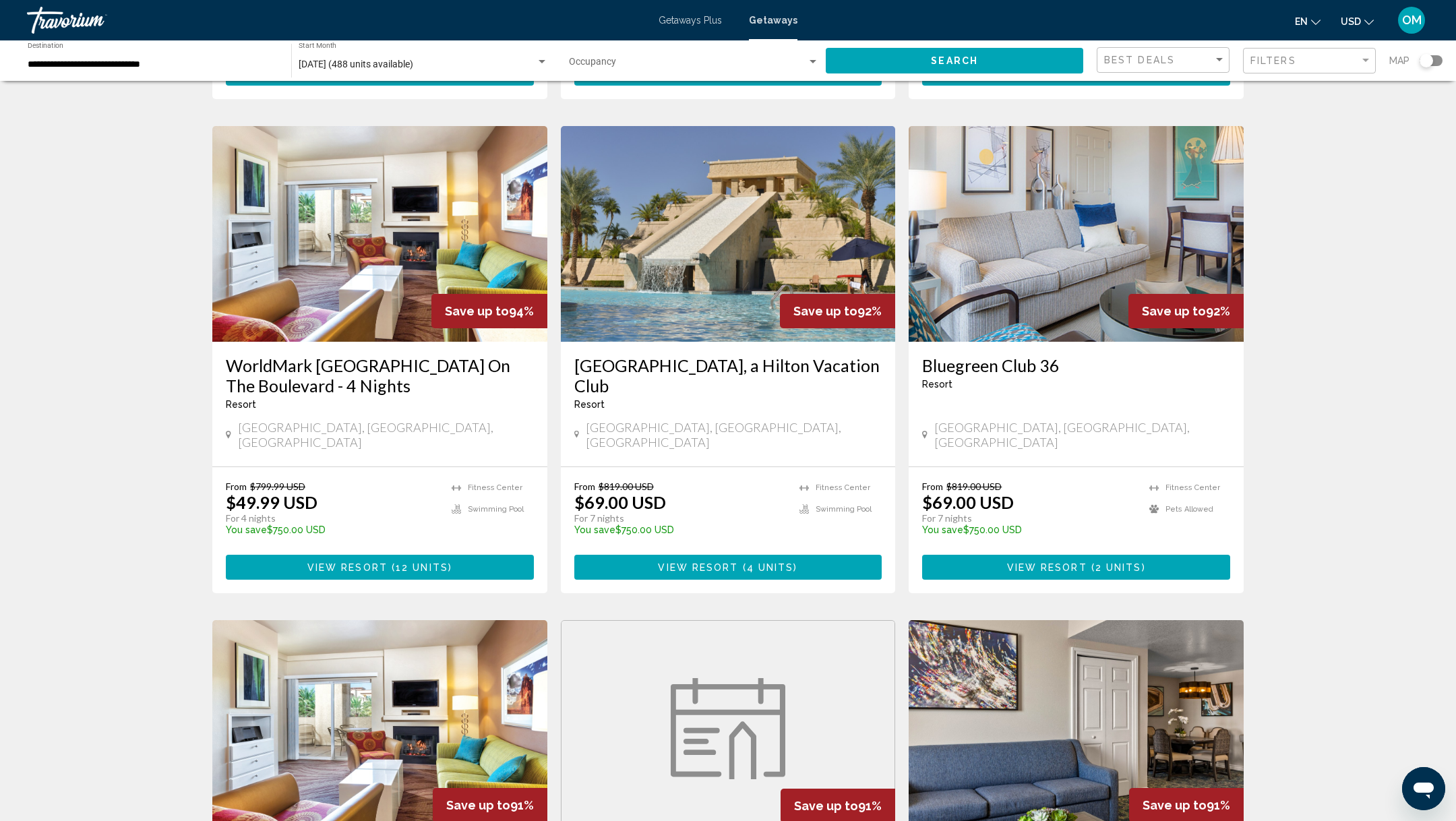
scroll to position [1076, 0]
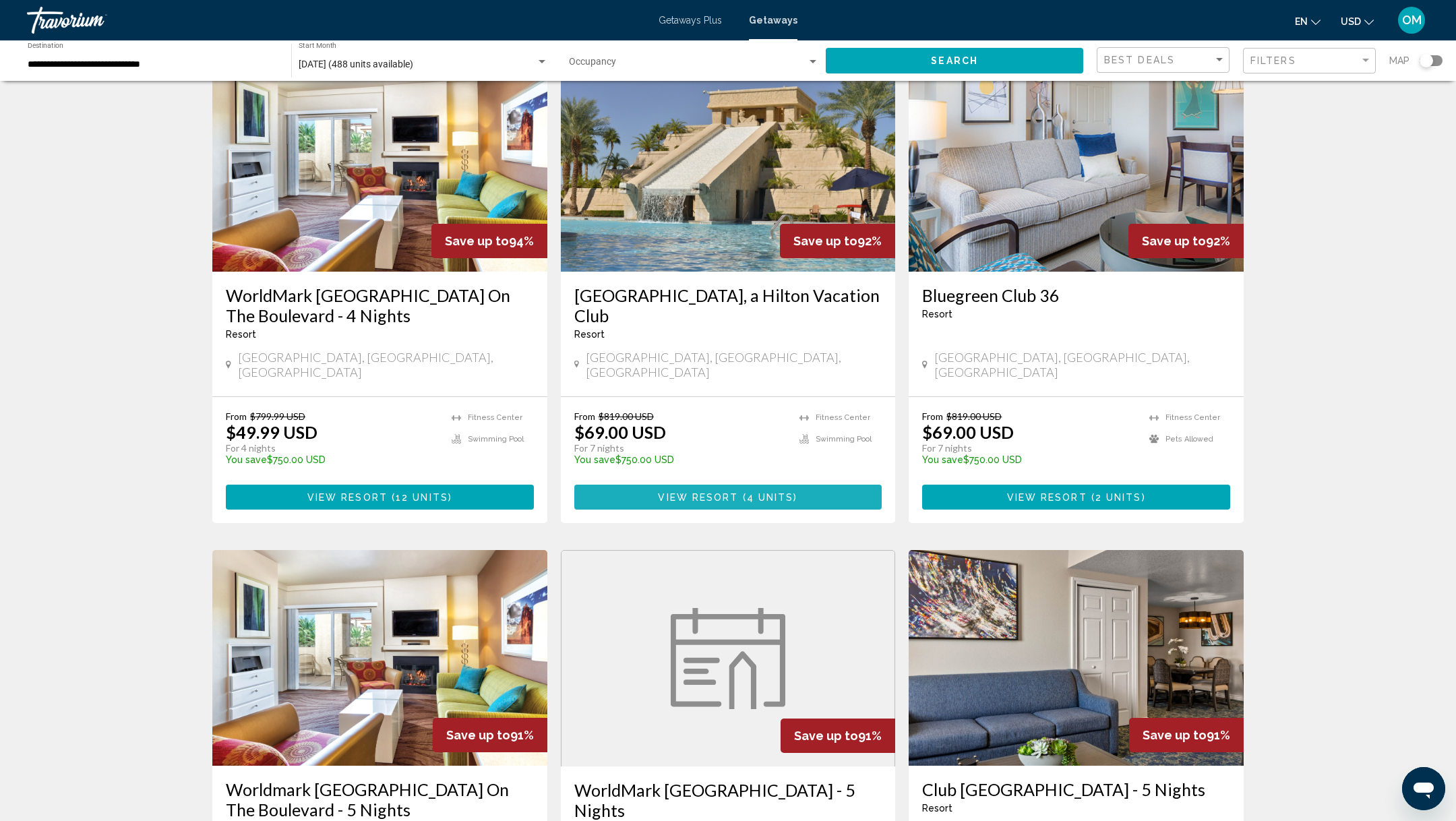
click at [764, 492] on span "4 units" at bounding box center [771, 497] width 47 height 11
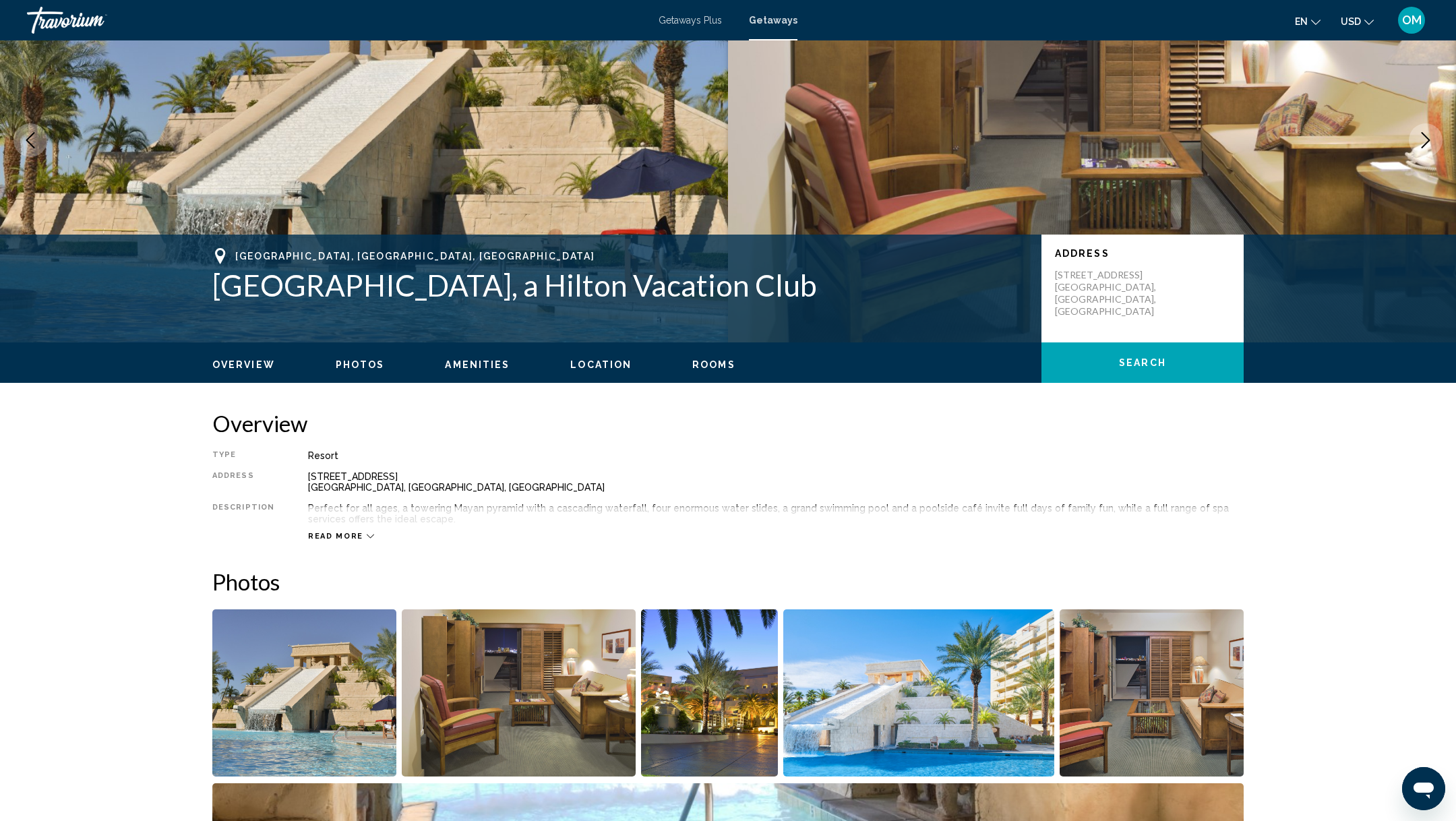
scroll to position [315, 0]
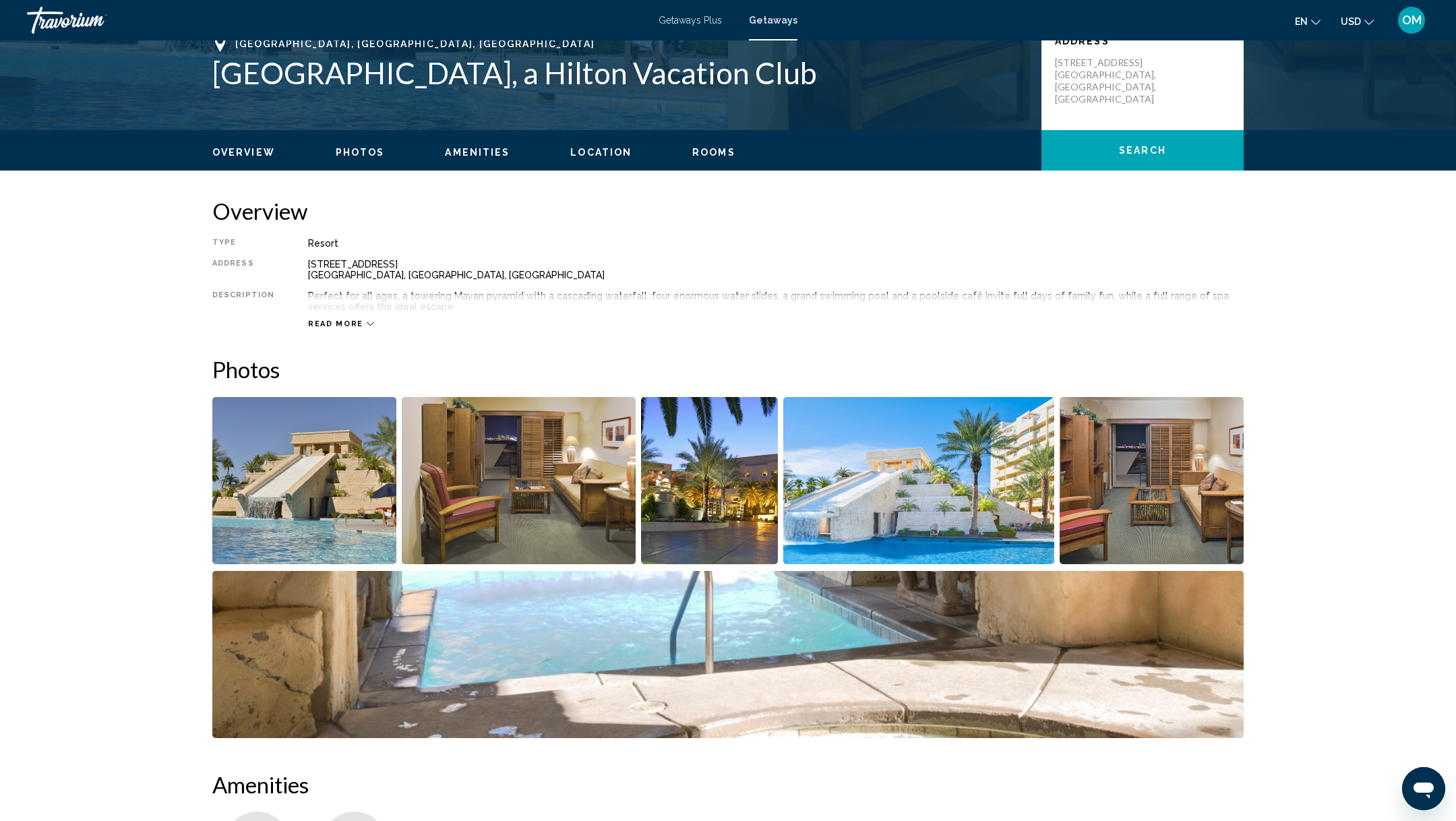
click at [946, 489] on img "Open full-screen image slider" at bounding box center [919, 480] width 271 height 167
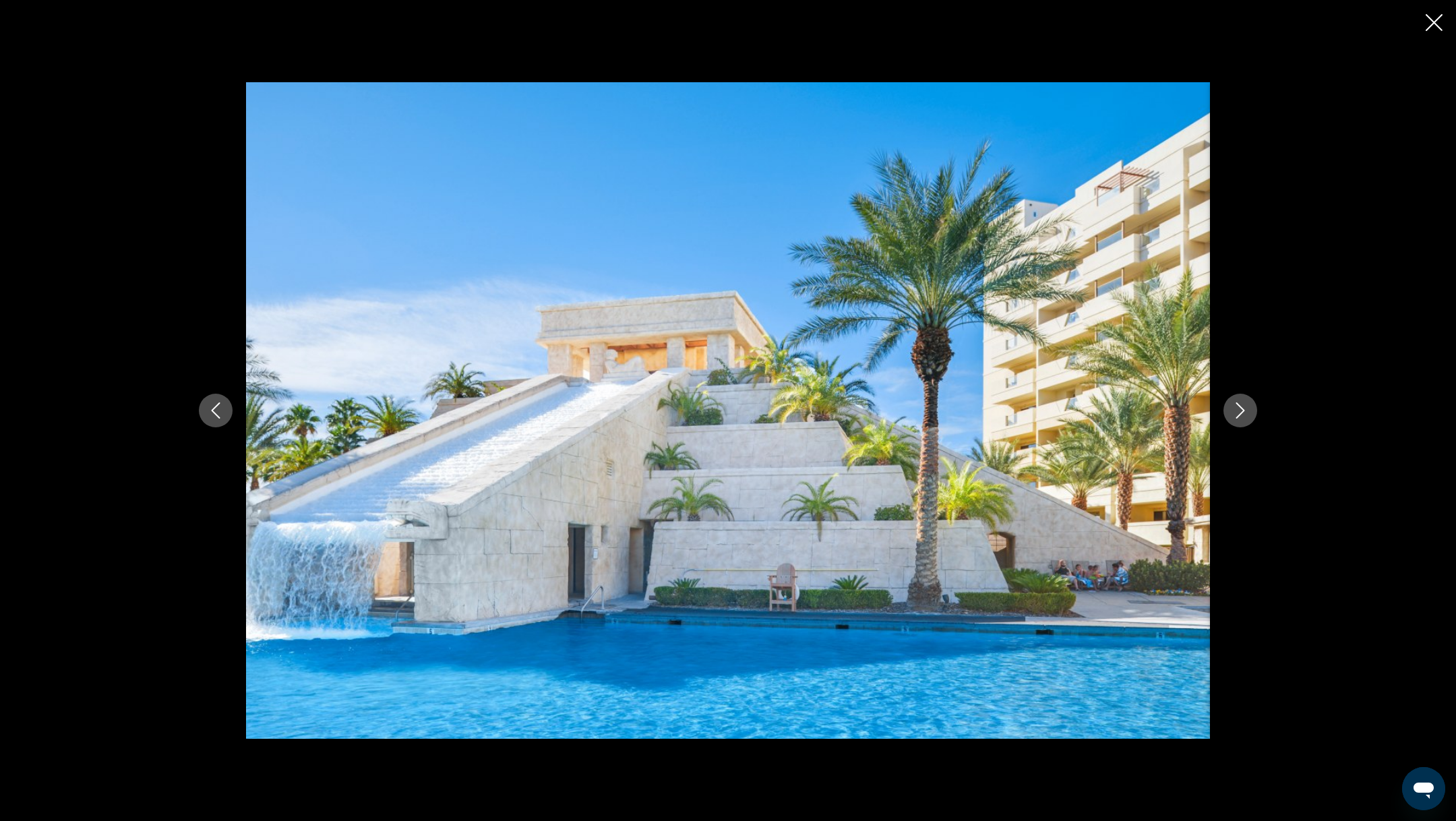
click at [1250, 408] on button "Next image" at bounding box center [1240, 410] width 34 height 34
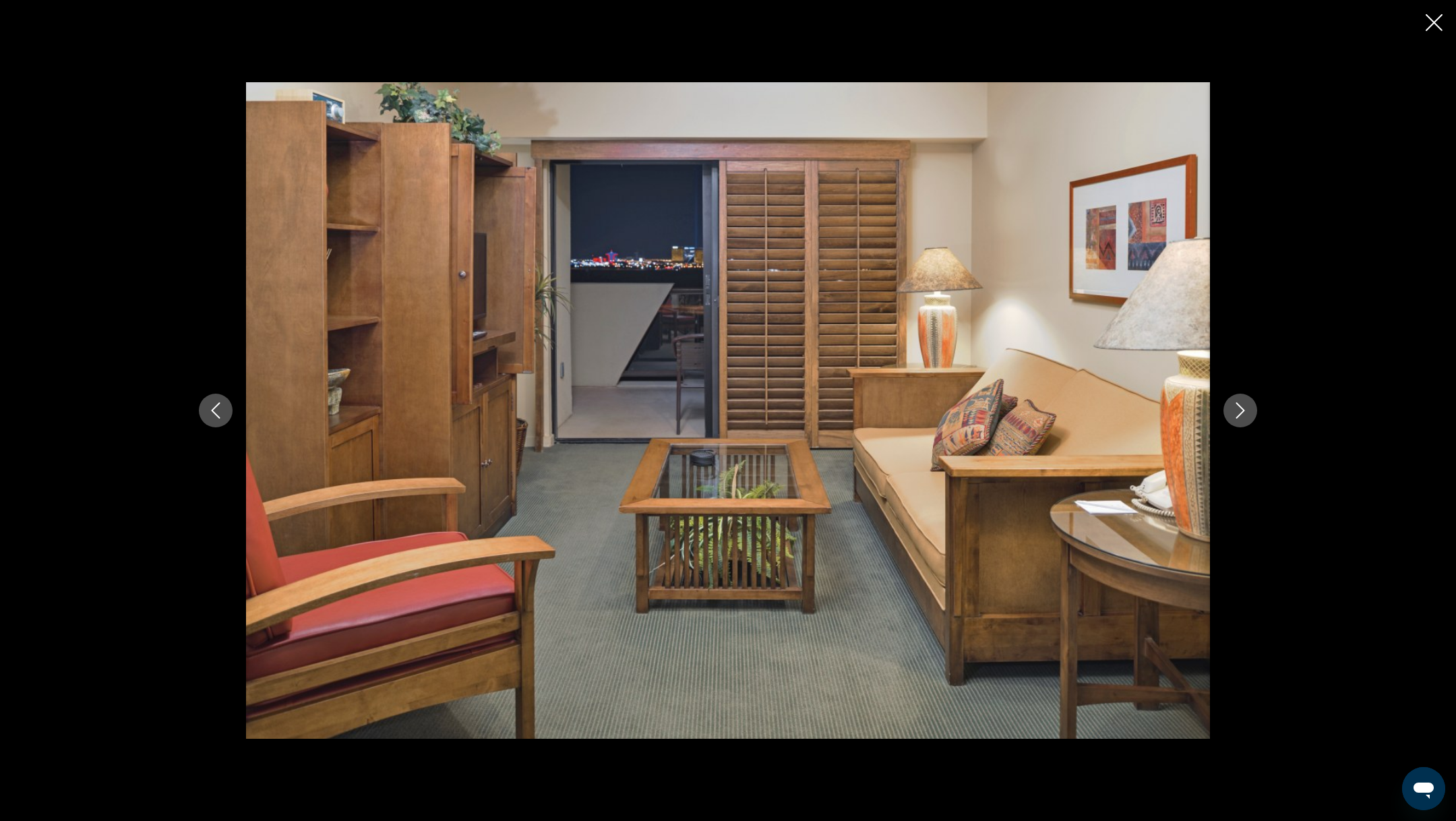
click at [1250, 409] on button "Next image" at bounding box center [1240, 410] width 34 height 34
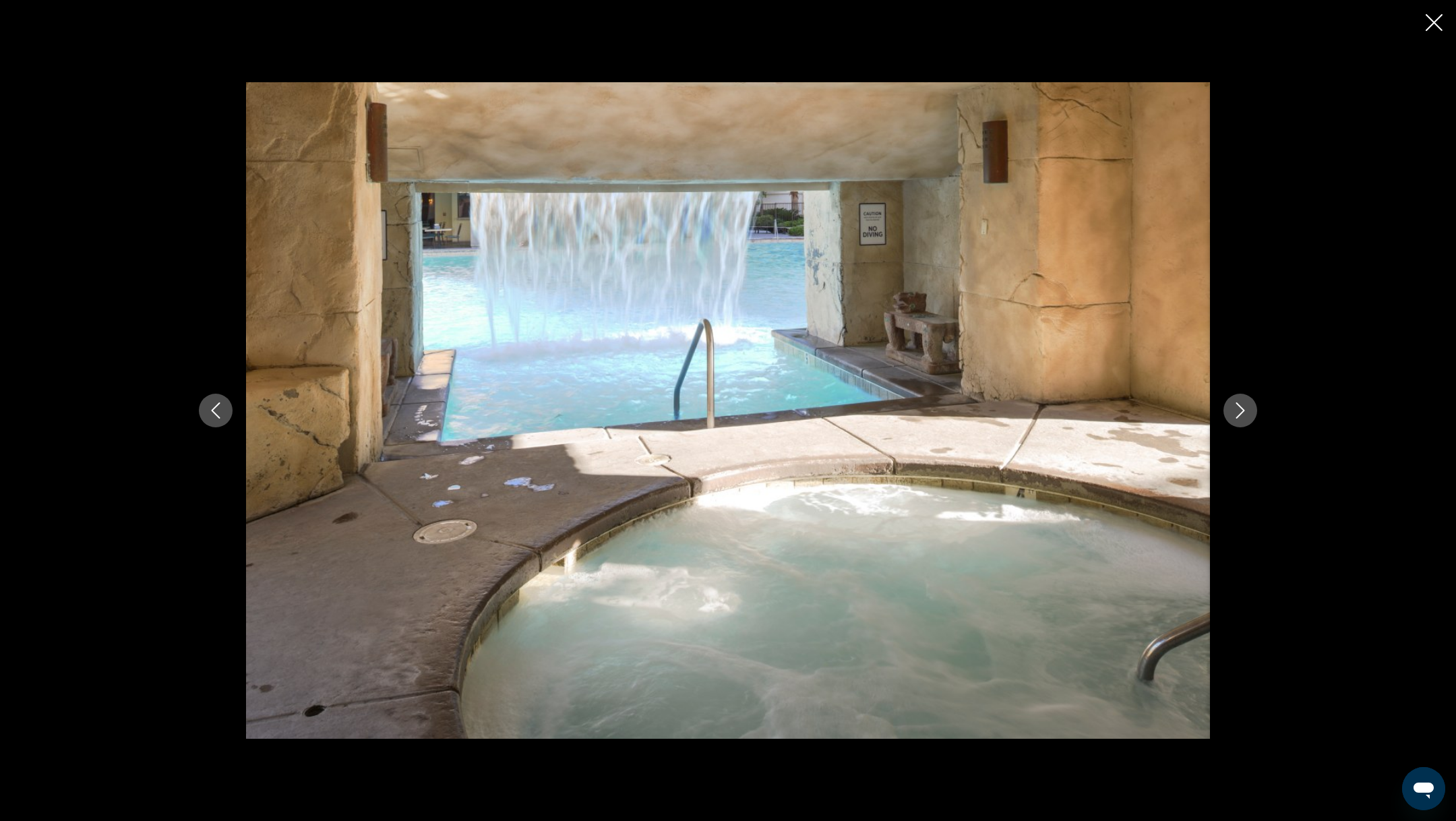
click at [1250, 409] on button "Next image" at bounding box center [1240, 410] width 34 height 34
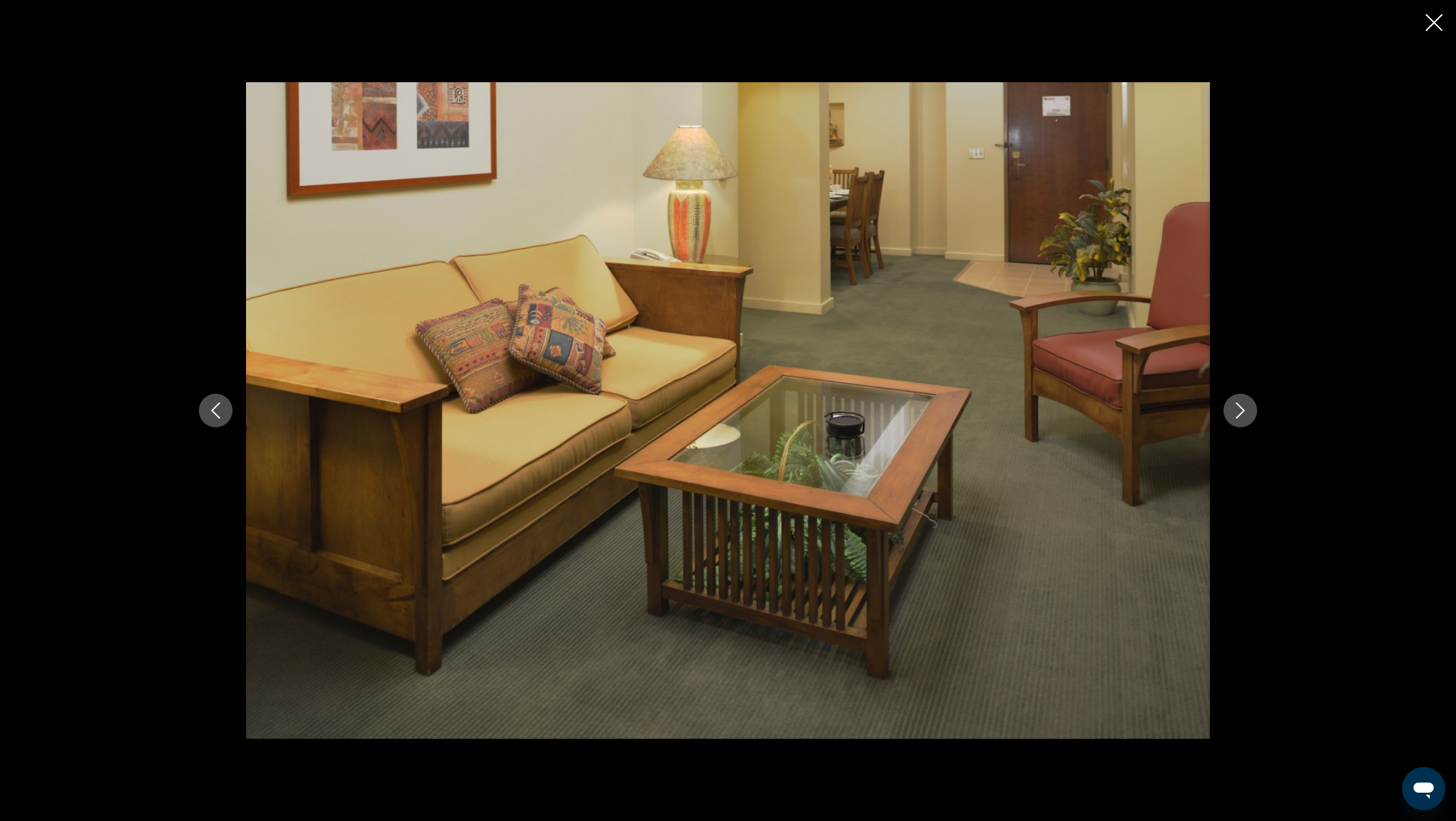
click at [1250, 409] on button "Next image" at bounding box center [1240, 410] width 34 height 34
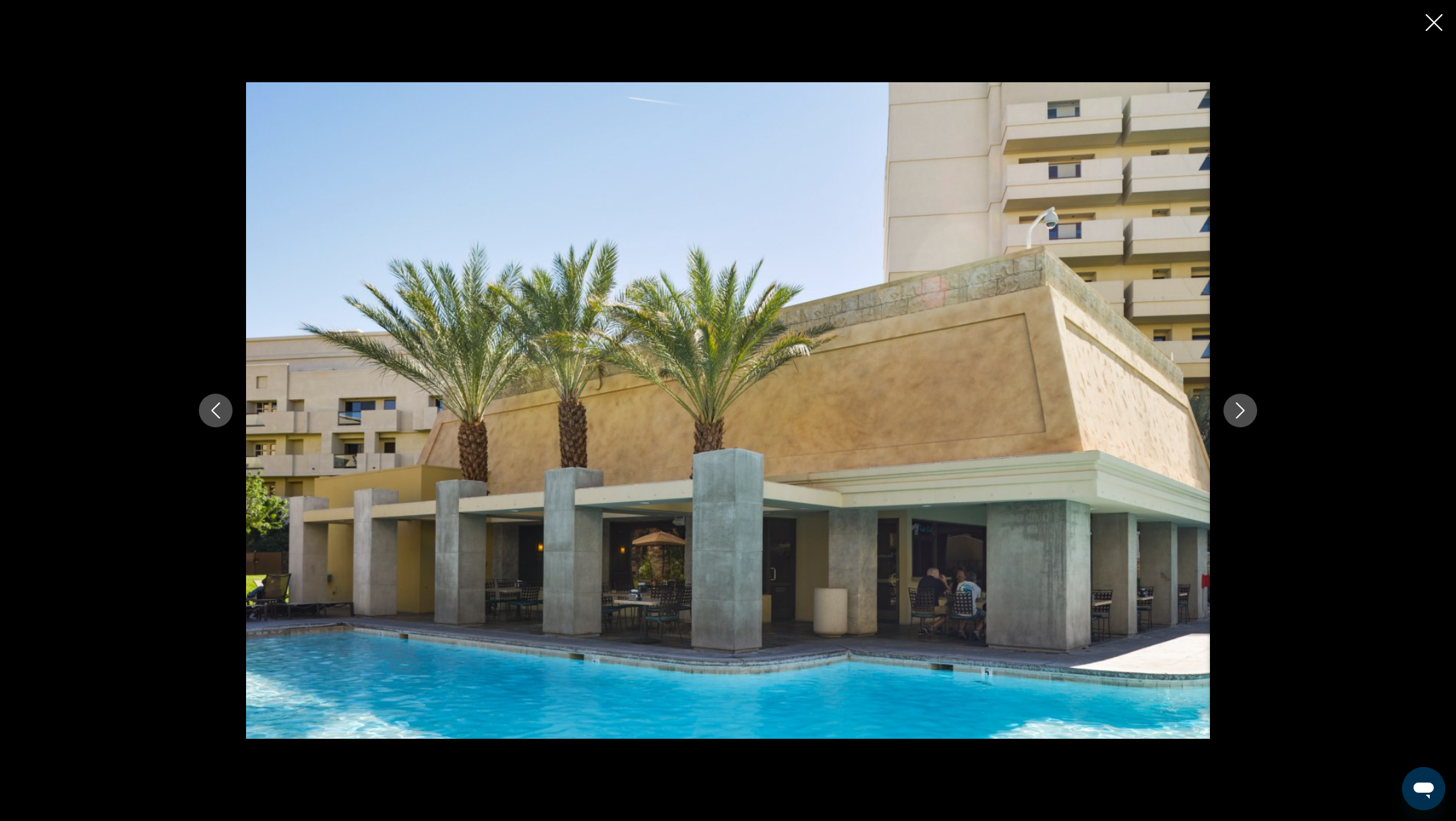
click at [1250, 409] on button "Next image" at bounding box center [1240, 410] width 34 height 34
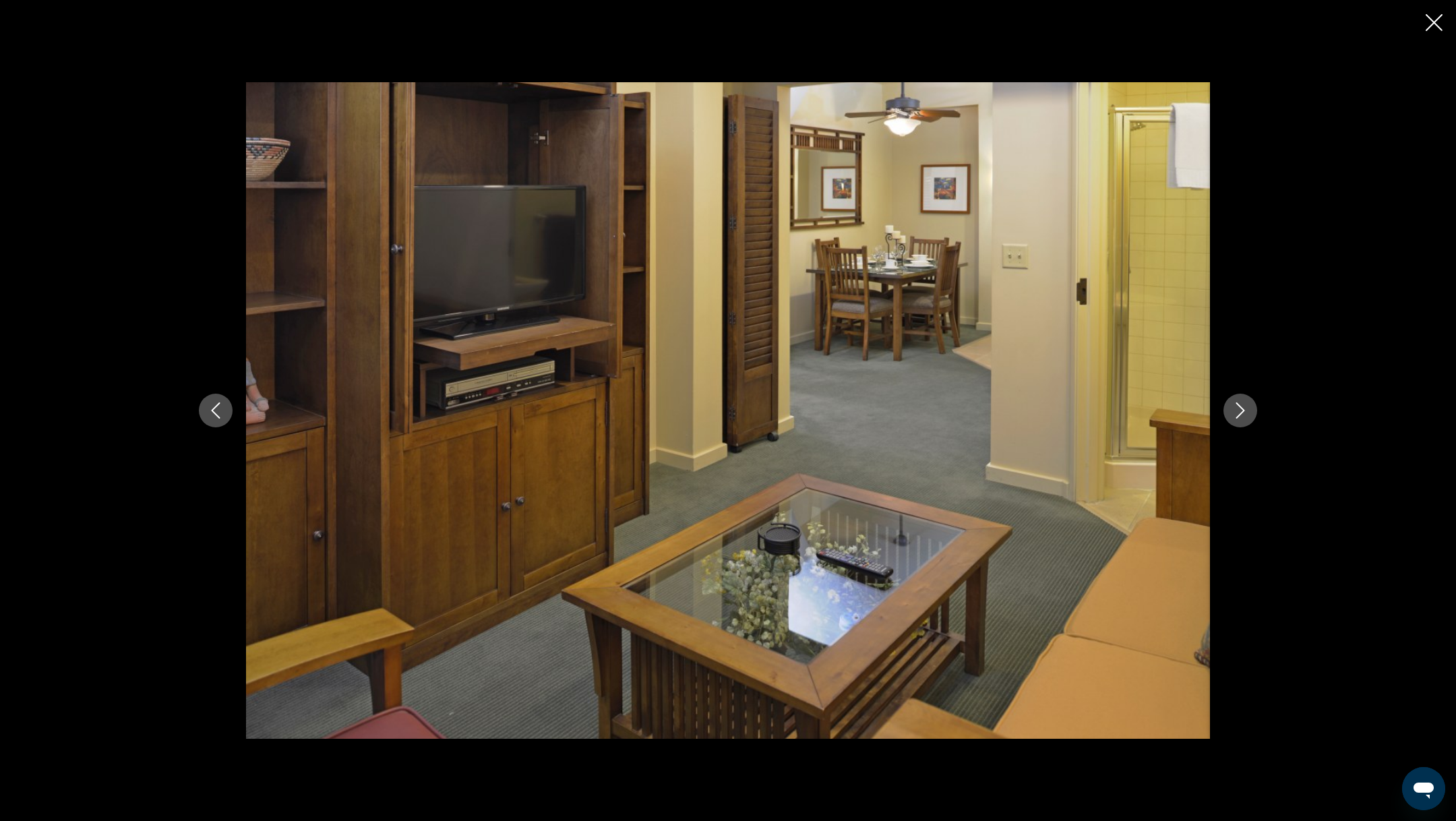
click at [1250, 409] on button "Next image" at bounding box center [1240, 410] width 34 height 34
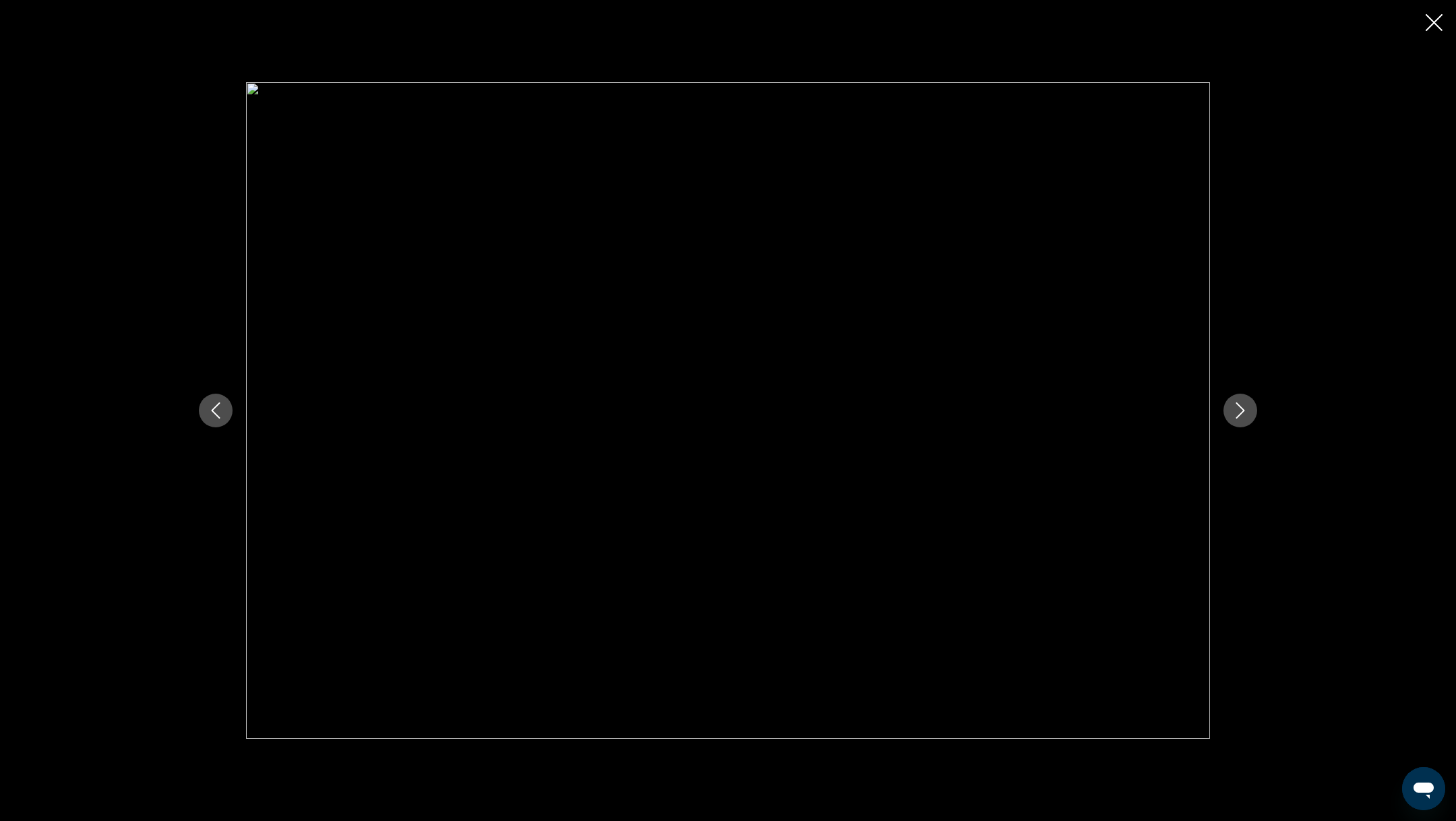
click at [1250, 409] on button "Next image" at bounding box center [1240, 410] width 34 height 34
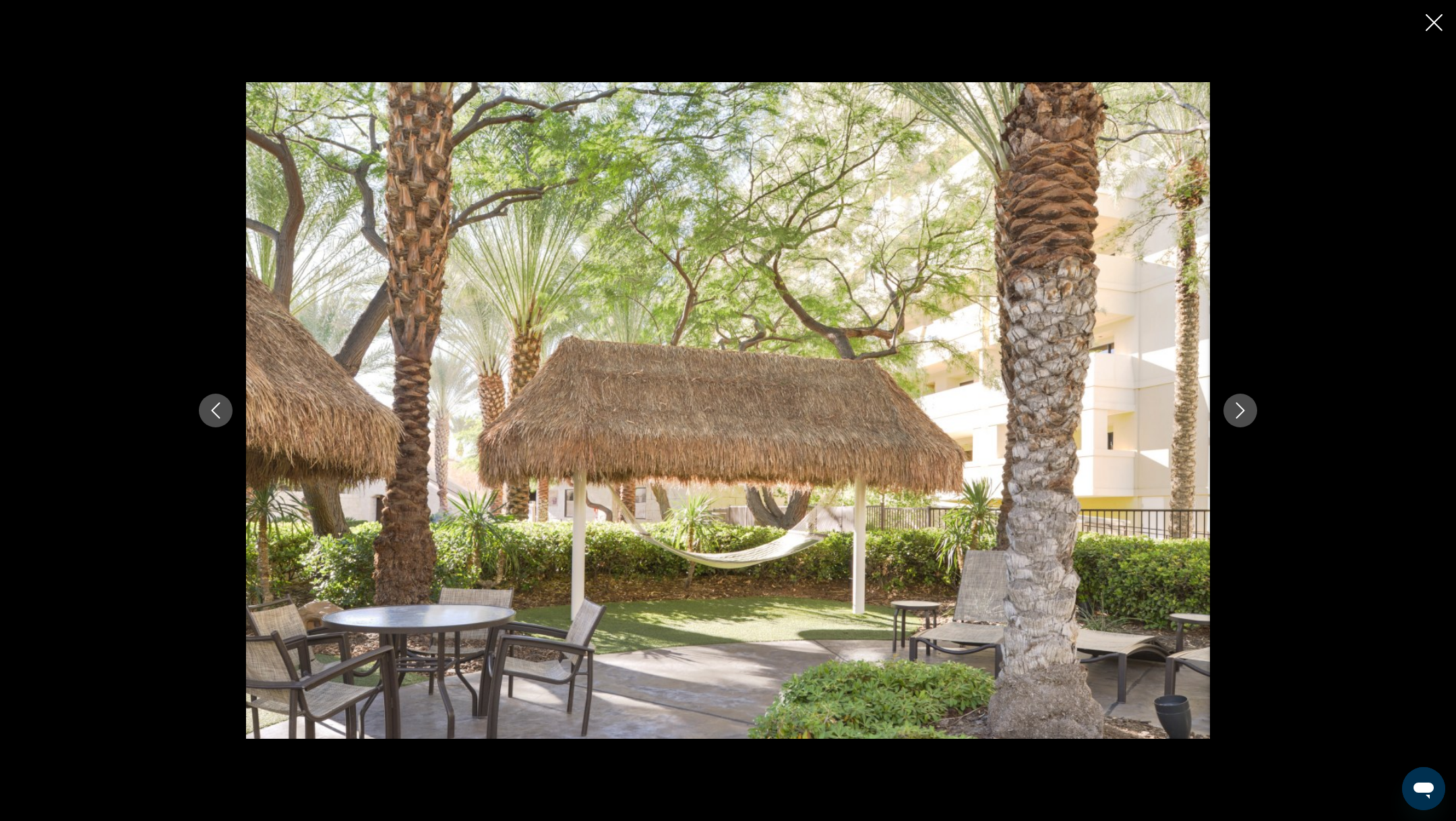
click at [1250, 409] on button "Next image" at bounding box center [1240, 410] width 34 height 34
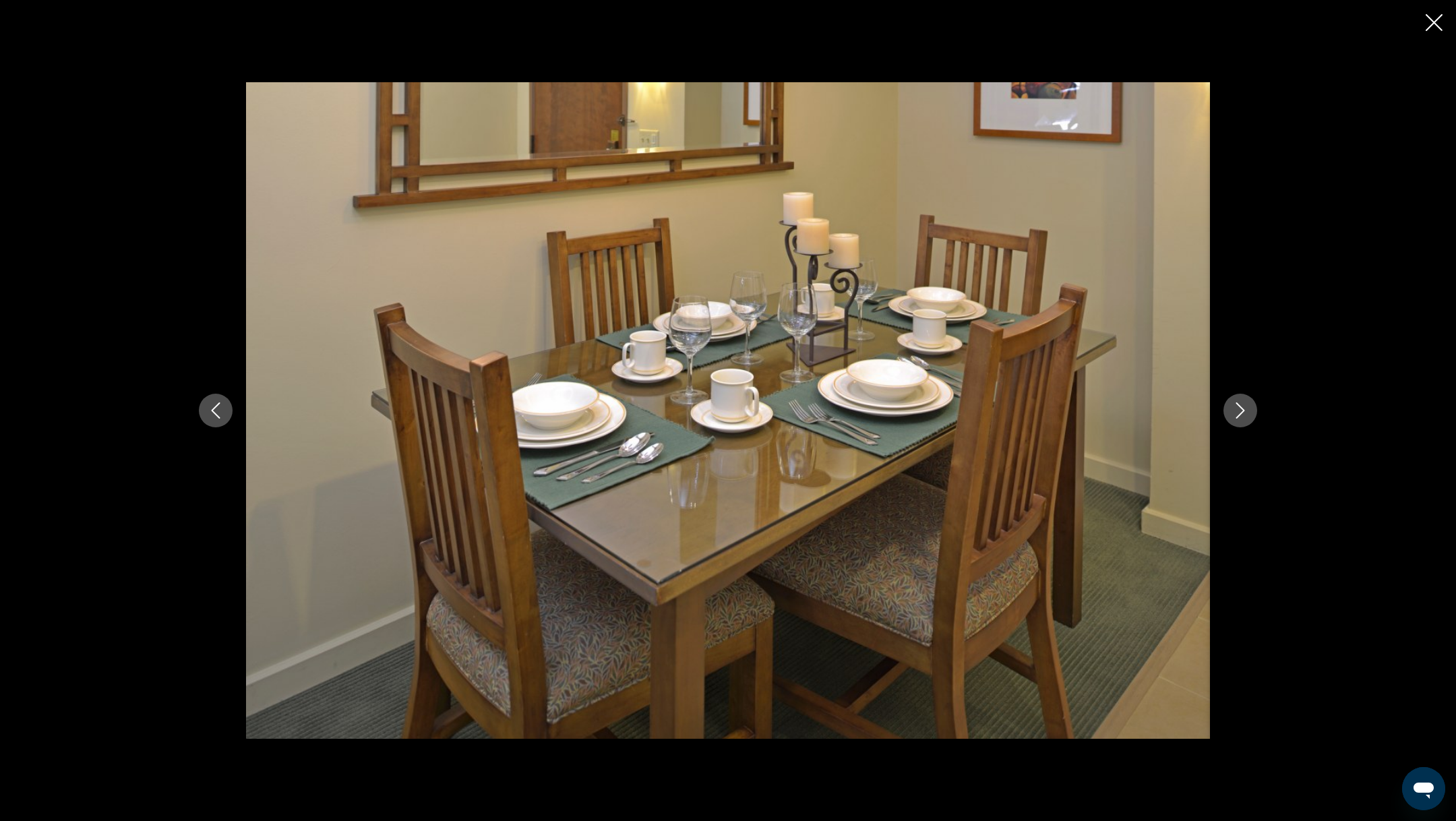
click at [1250, 409] on button "Next image" at bounding box center [1240, 410] width 34 height 34
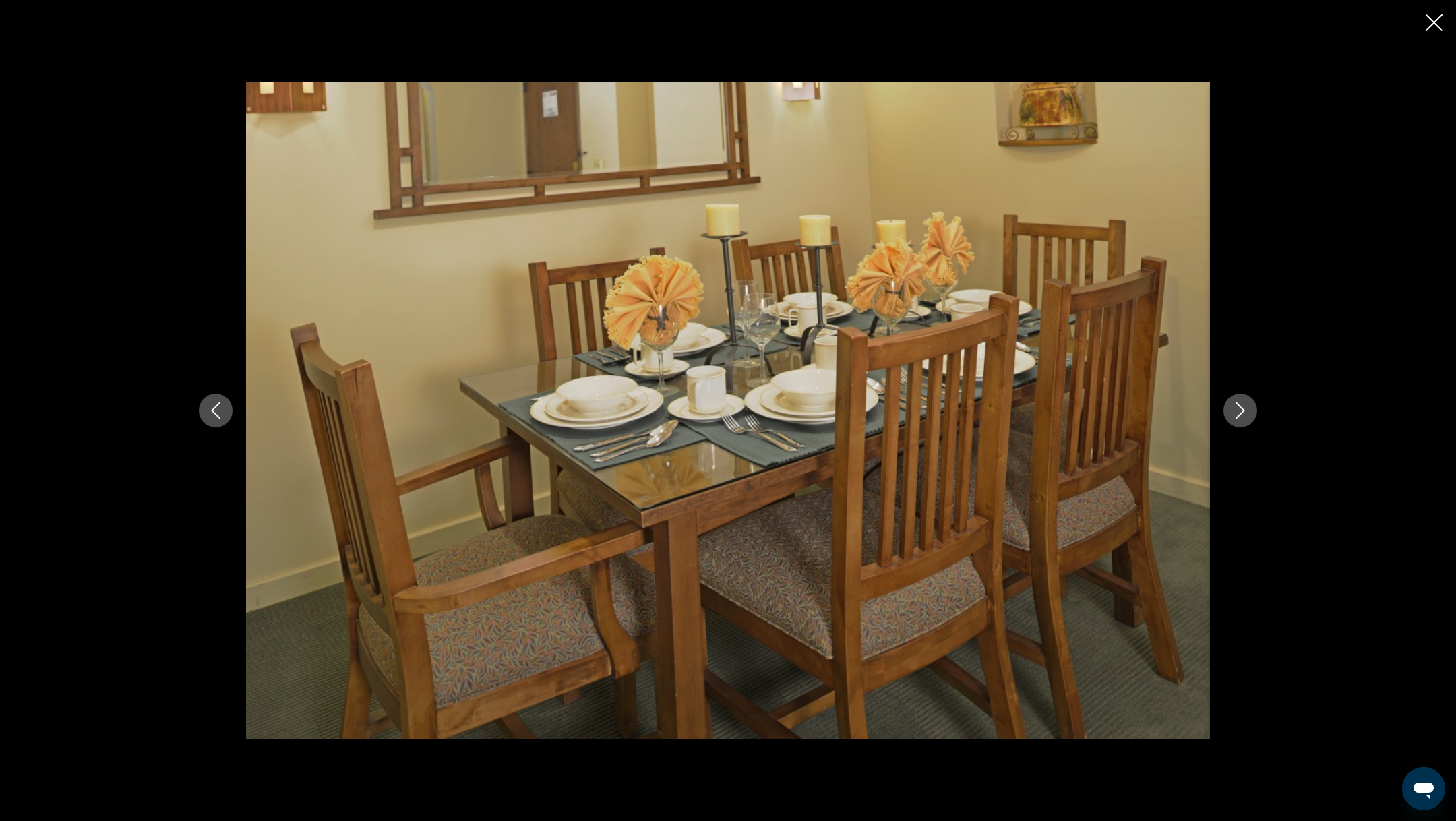
click at [1250, 409] on button "Next image" at bounding box center [1240, 410] width 34 height 34
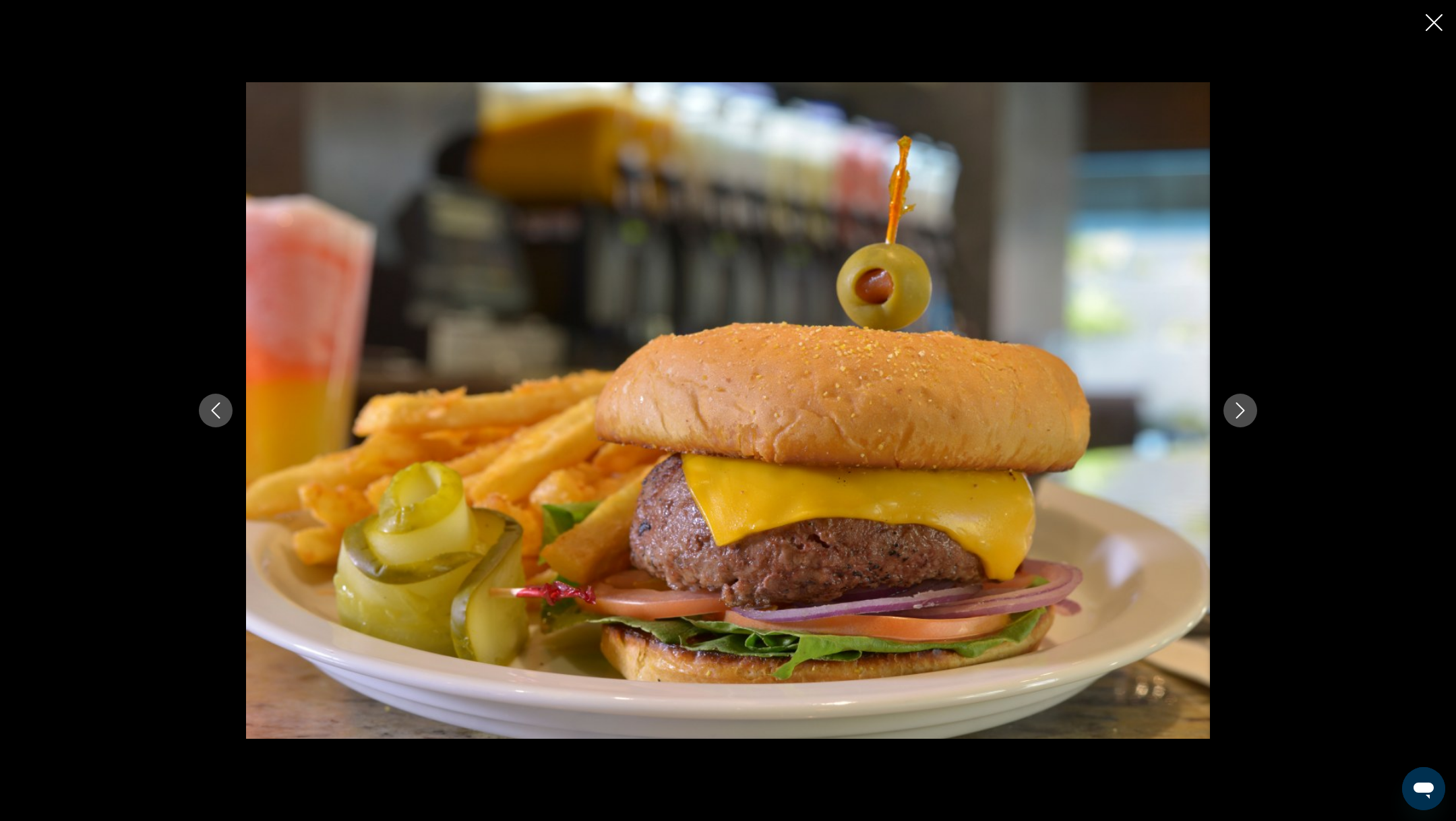
click at [1250, 409] on button "Next image" at bounding box center [1240, 410] width 34 height 34
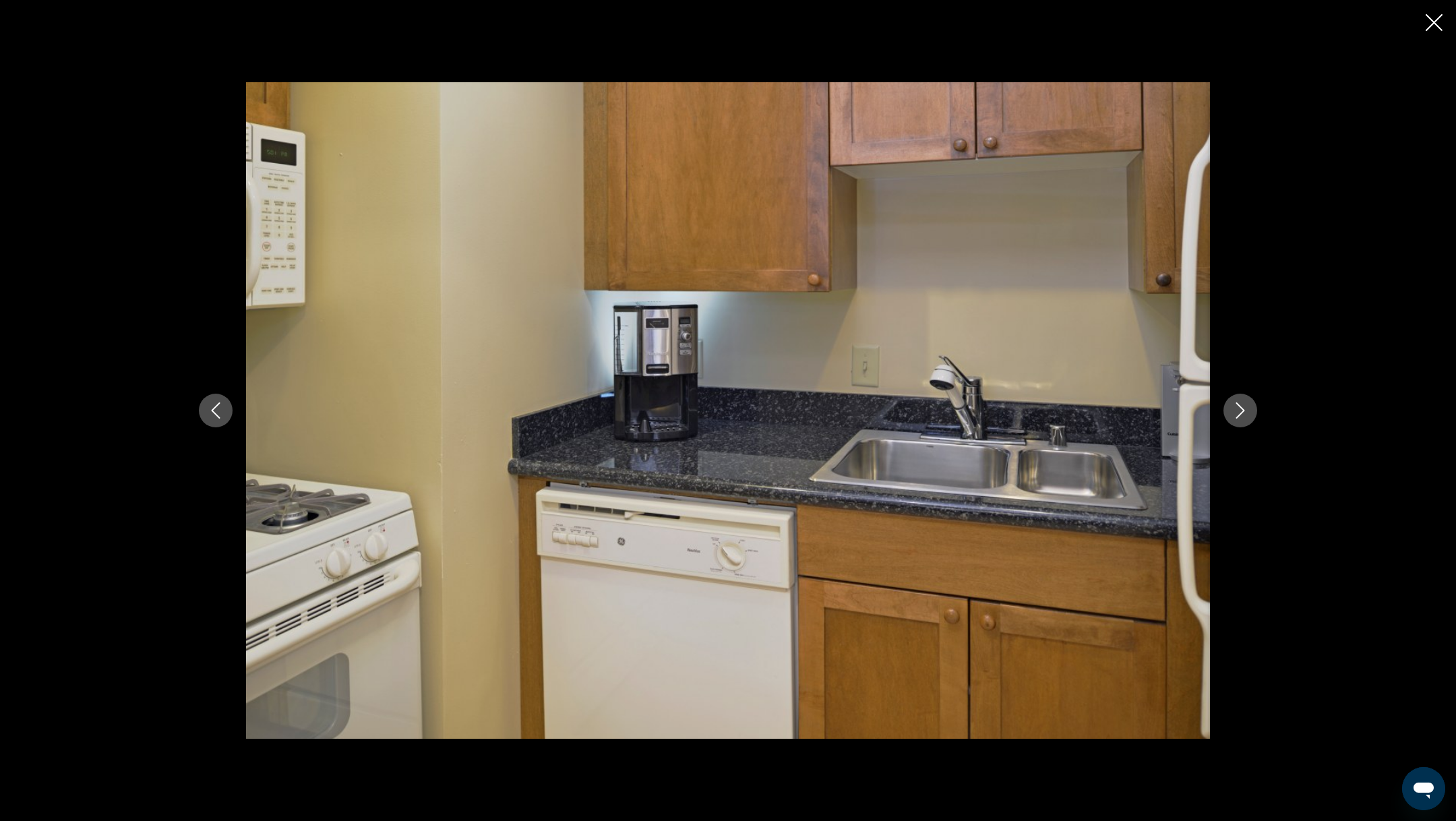
click at [1250, 409] on button "Next image" at bounding box center [1240, 410] width 34 height 34
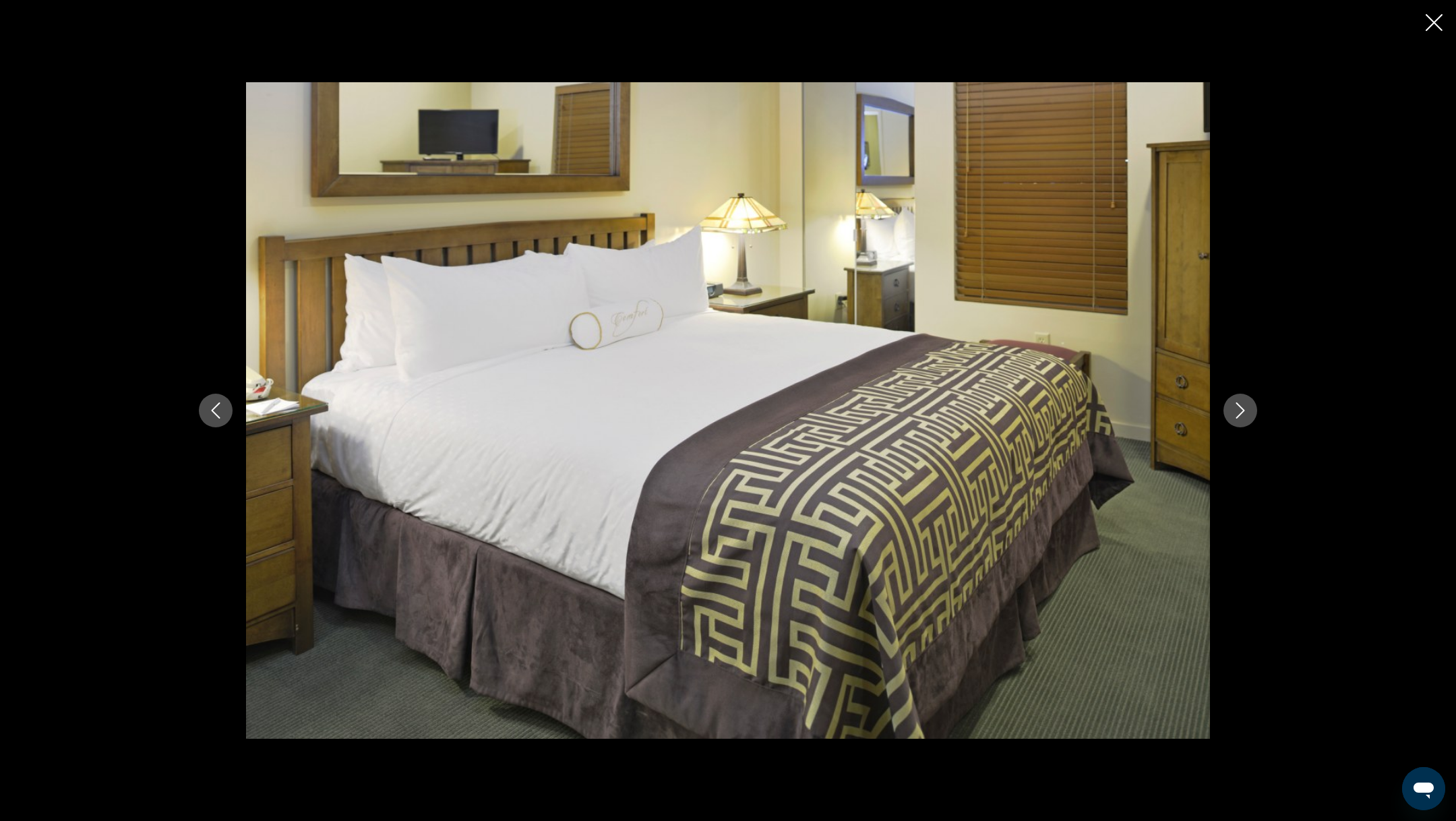
click at [1250, 409] on button "Next image" at bounding box center [1240, 410] width 34 height 34
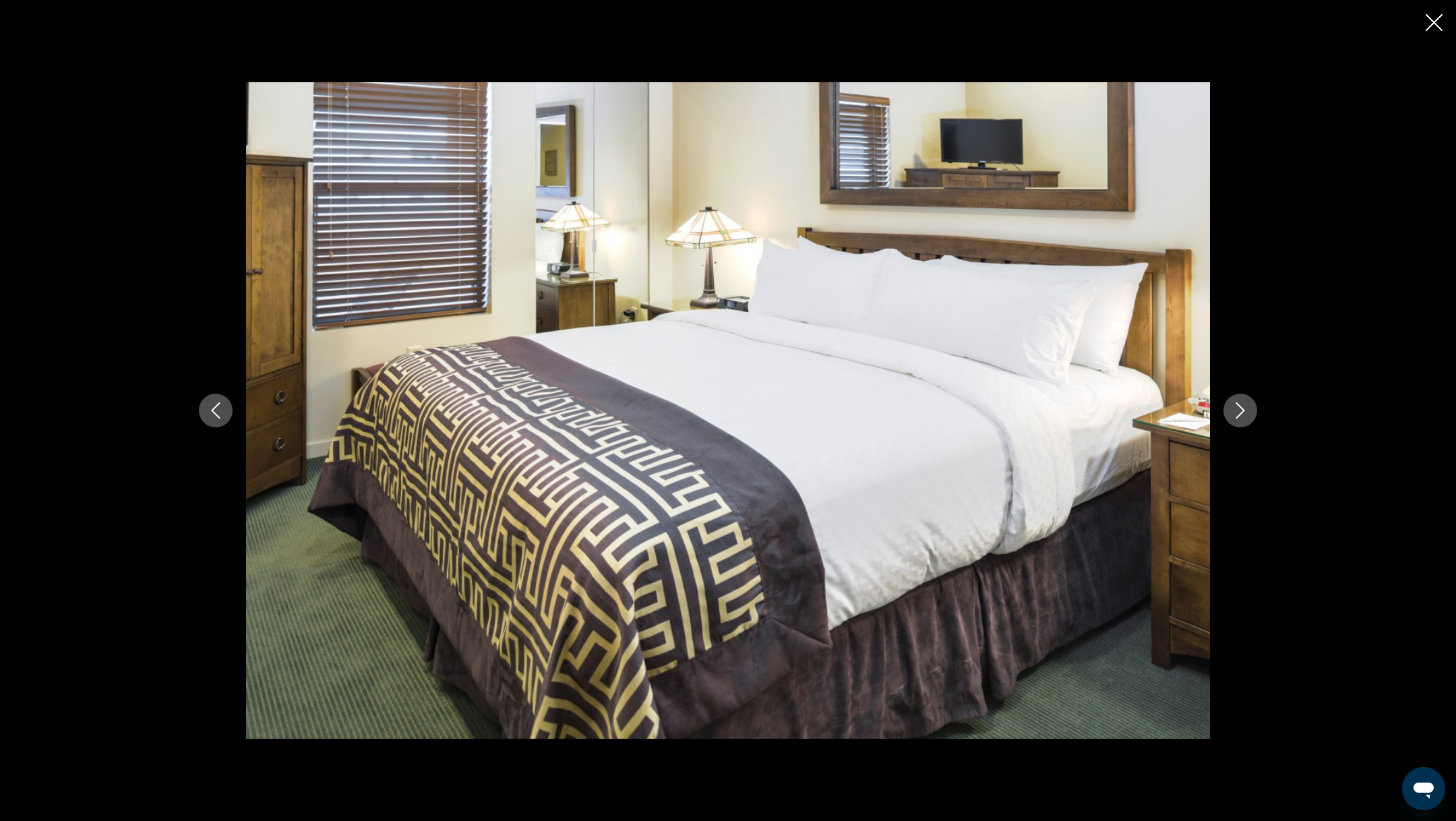
click at [1250, 409] on button "Next image" at bounding box center [1240, 410] width 34 height 34
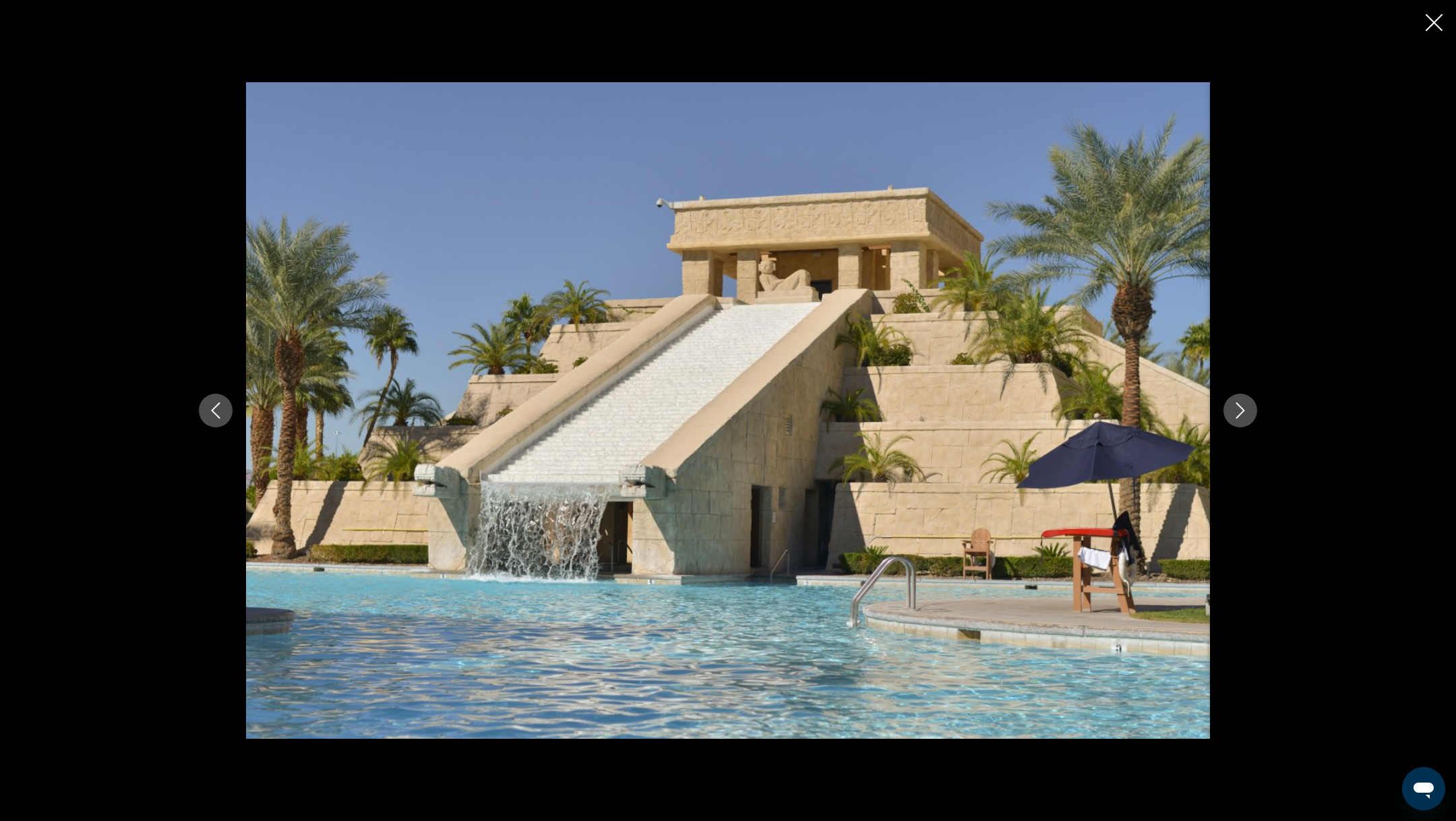
click at [1431, 30] on icon "Close slideshow" at bounding box center [1434, 22] width 17 height 17
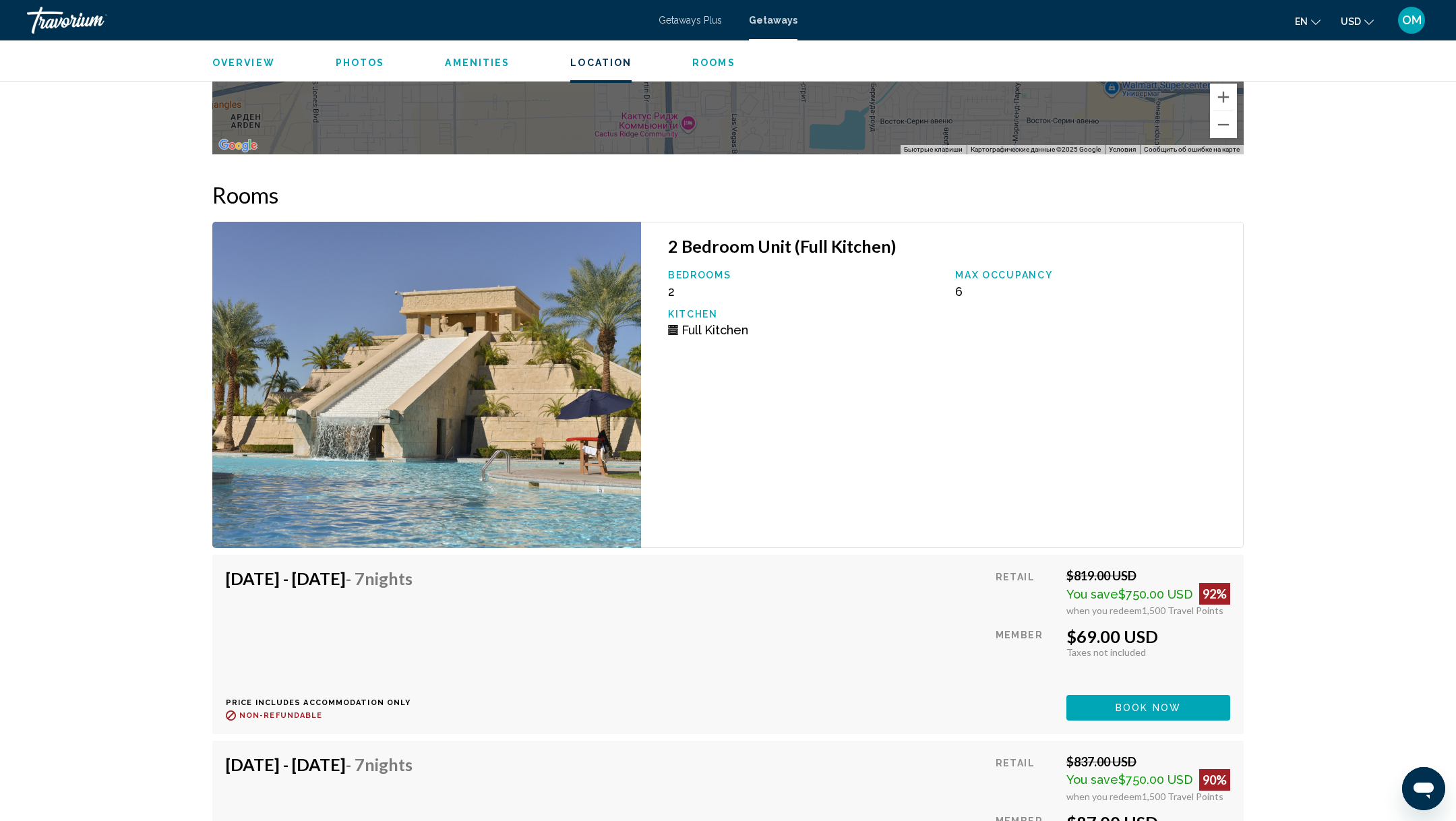
scroll to position [2292, 0]
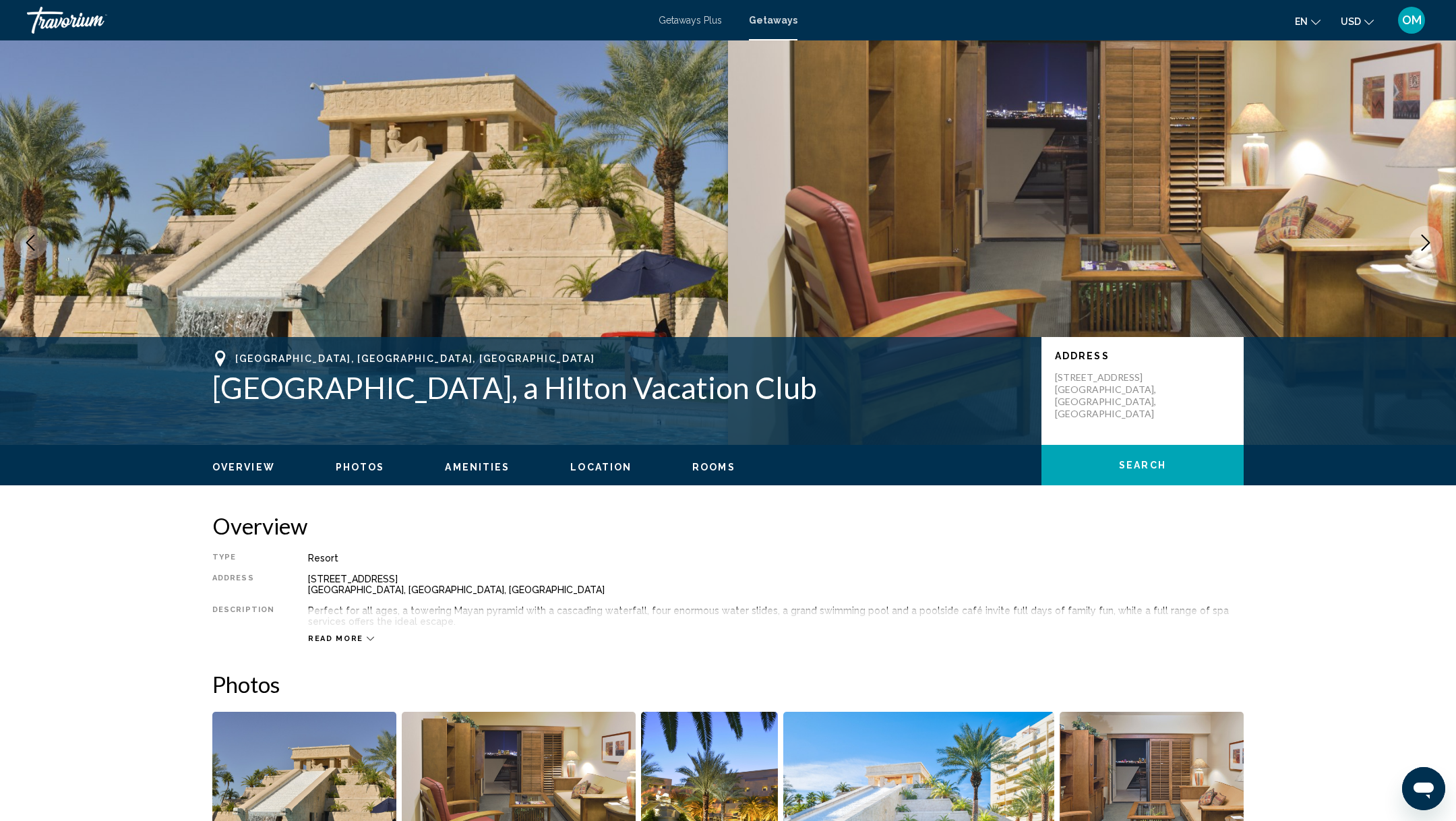
click at [42, 27] on div "Travorium" at bounding box center [95, 20] width 135 height 27
